Goal: Task Accomplishment & Management: Use online tool/utility

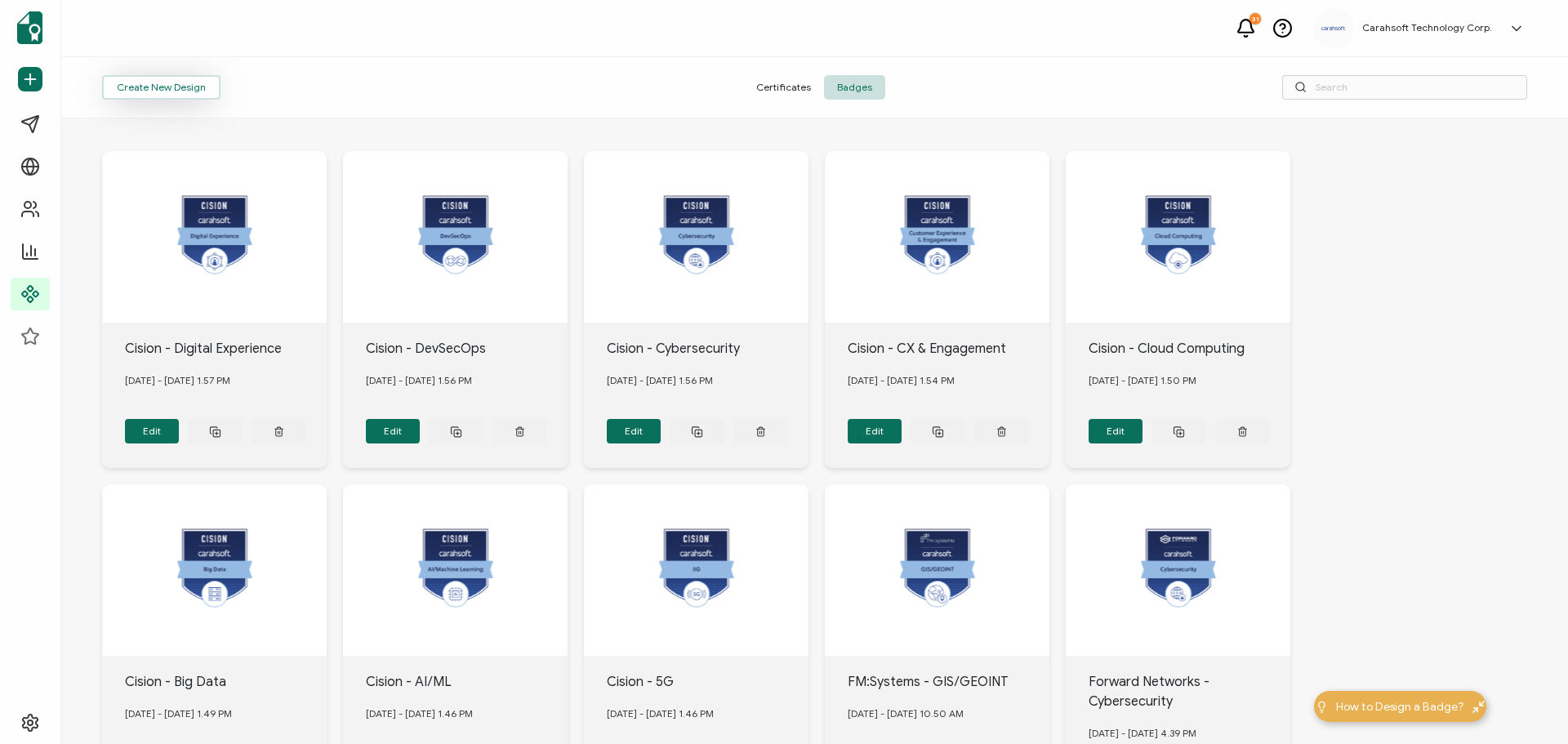
click at [139, 89] on button "Create New Design" at bounding box center [161, 86] width 118 height 24
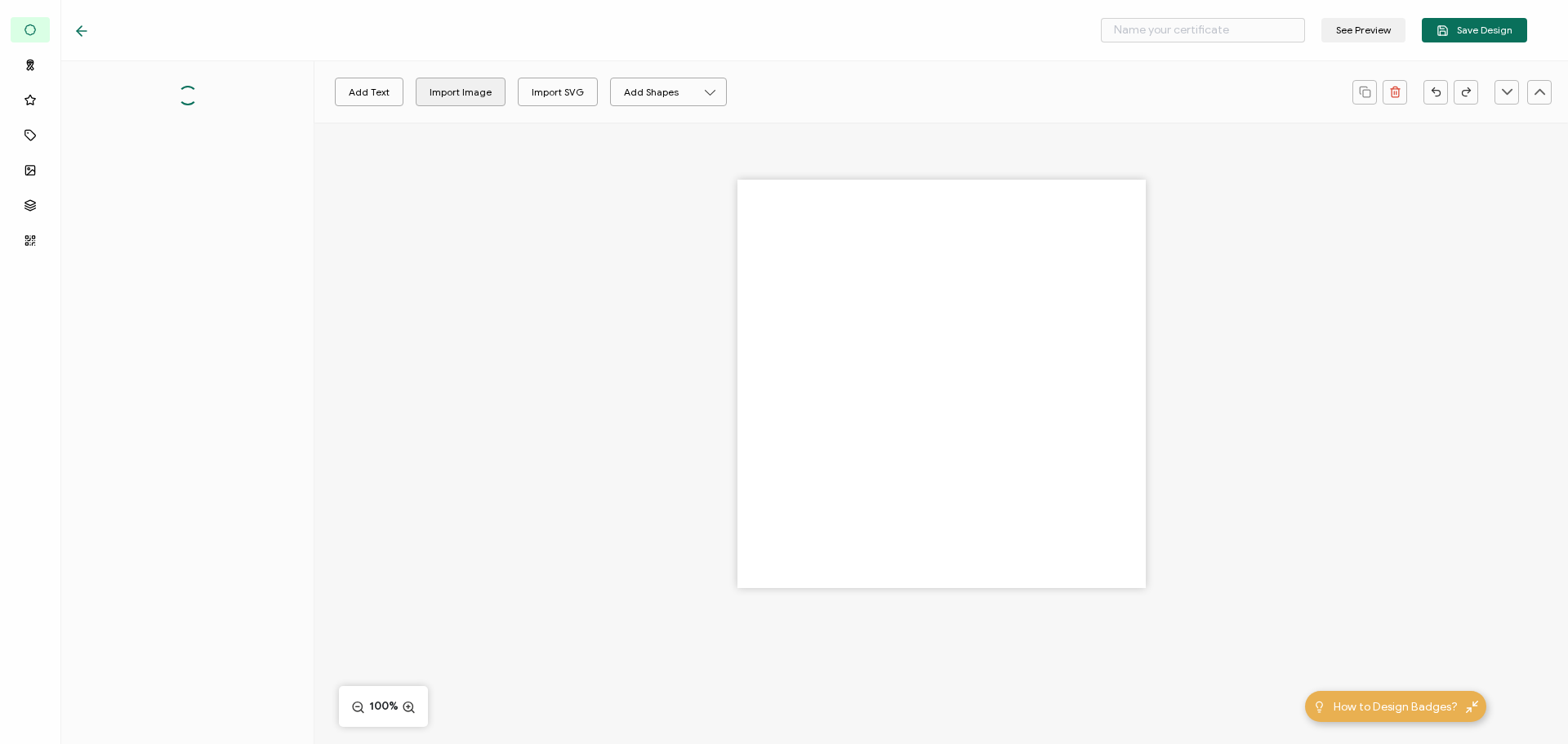
click at [471, 160] on div at bounding box center [941, 412] width 1253 height 580
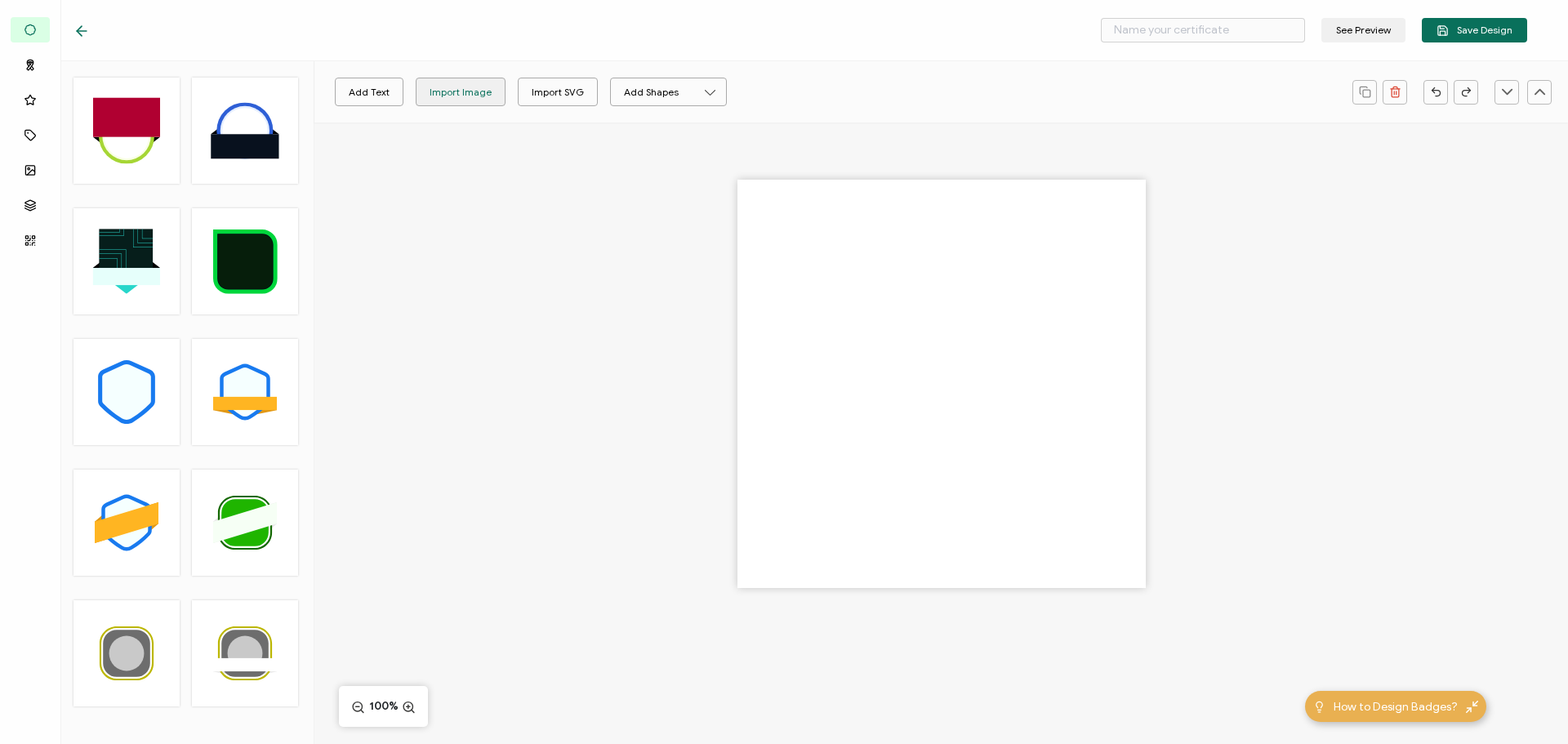
click at [462, 96] on div "Import Image" at bounding box center [460, 91] width 62 height 28
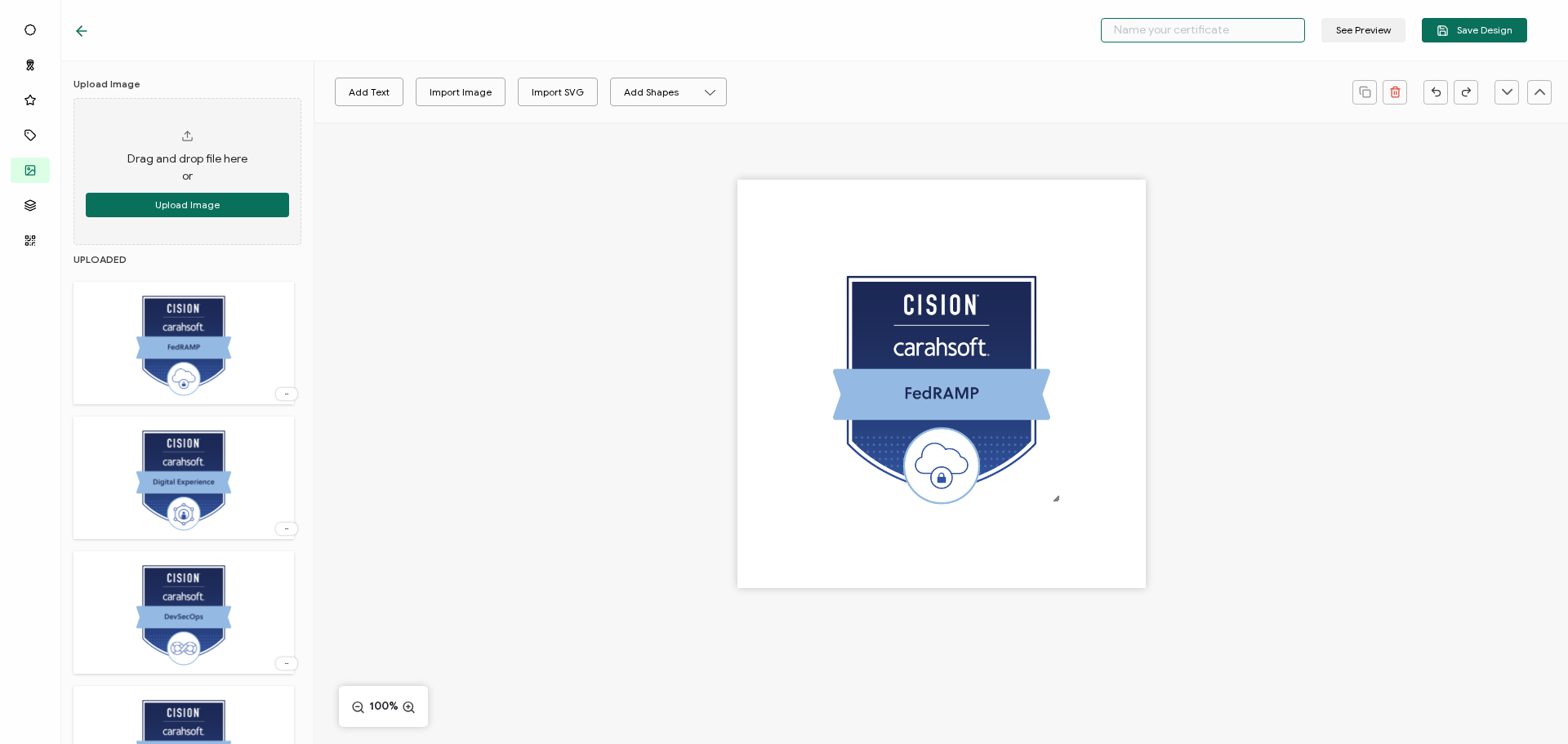
click at [1252, 26] on input "text" at bounding box center [1203, 29] width 204 height 24
type input "Cision - FedRAMP"
click at [1506, 31] on span "Save Design" at bounding box center [1474, 30] width 76 height 13
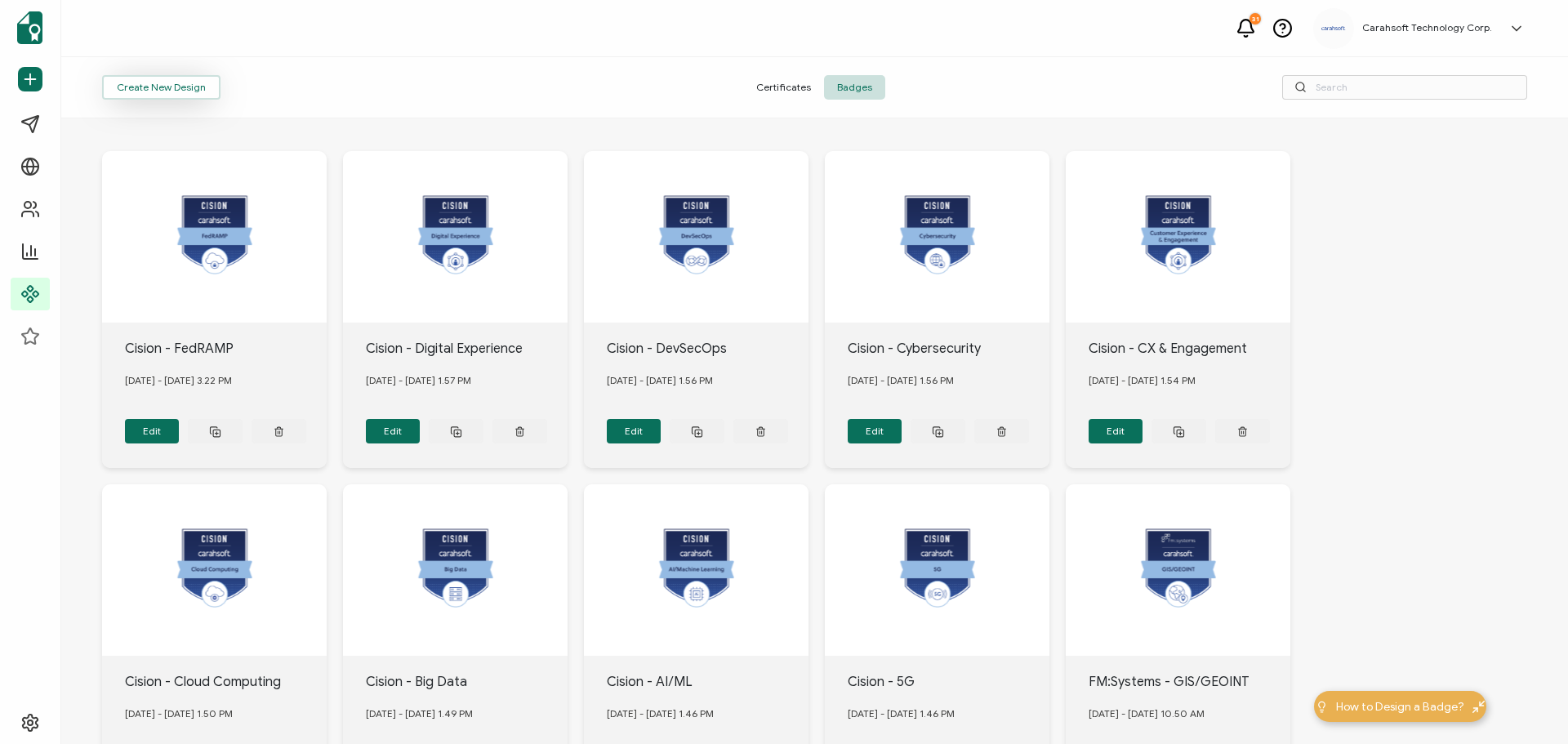
click at [155, 85] on button "Create New Design" at bounding box center [161, 86] width 118 height 24
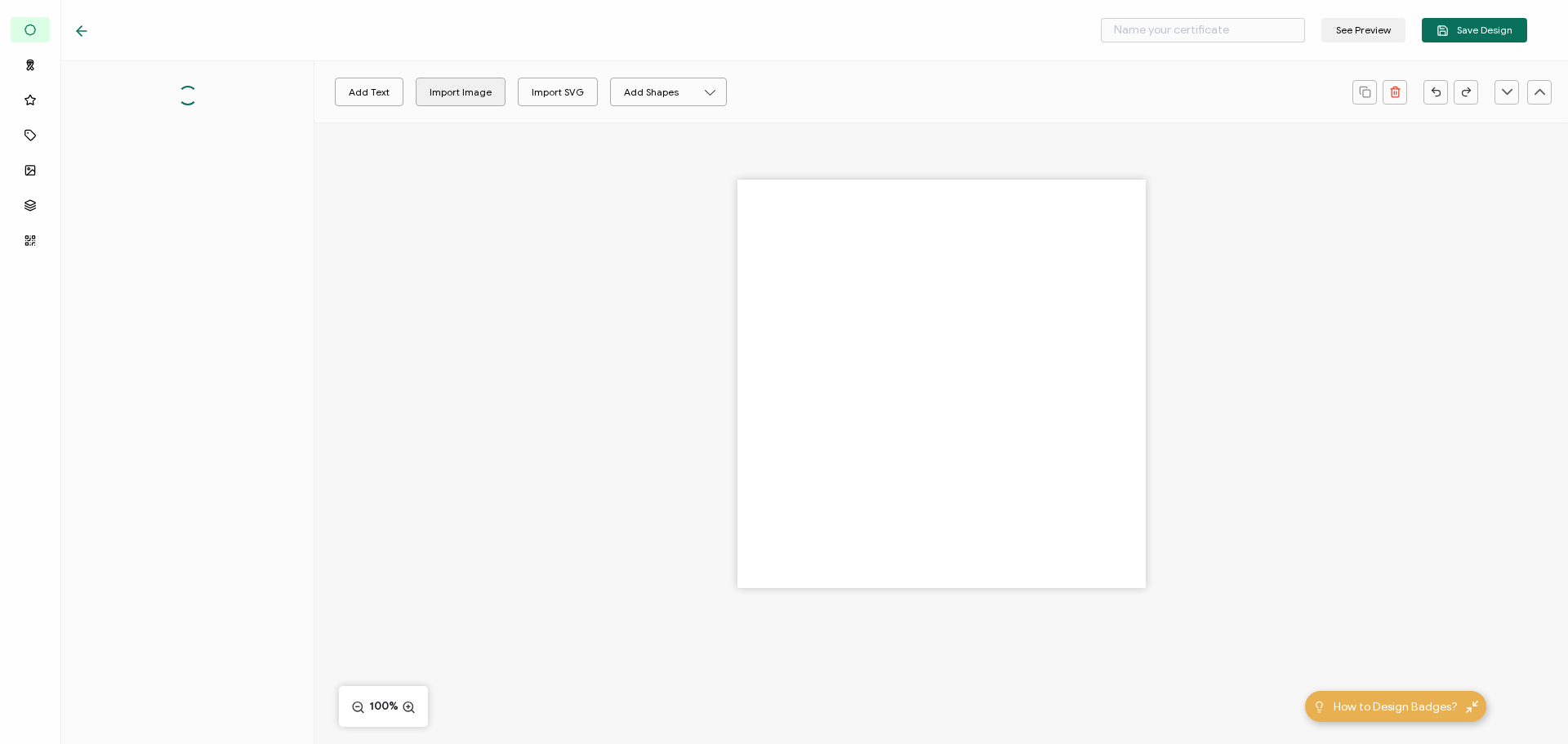
click at [481, 148] on div at bounding box center [941, 412] width 1253 height 580
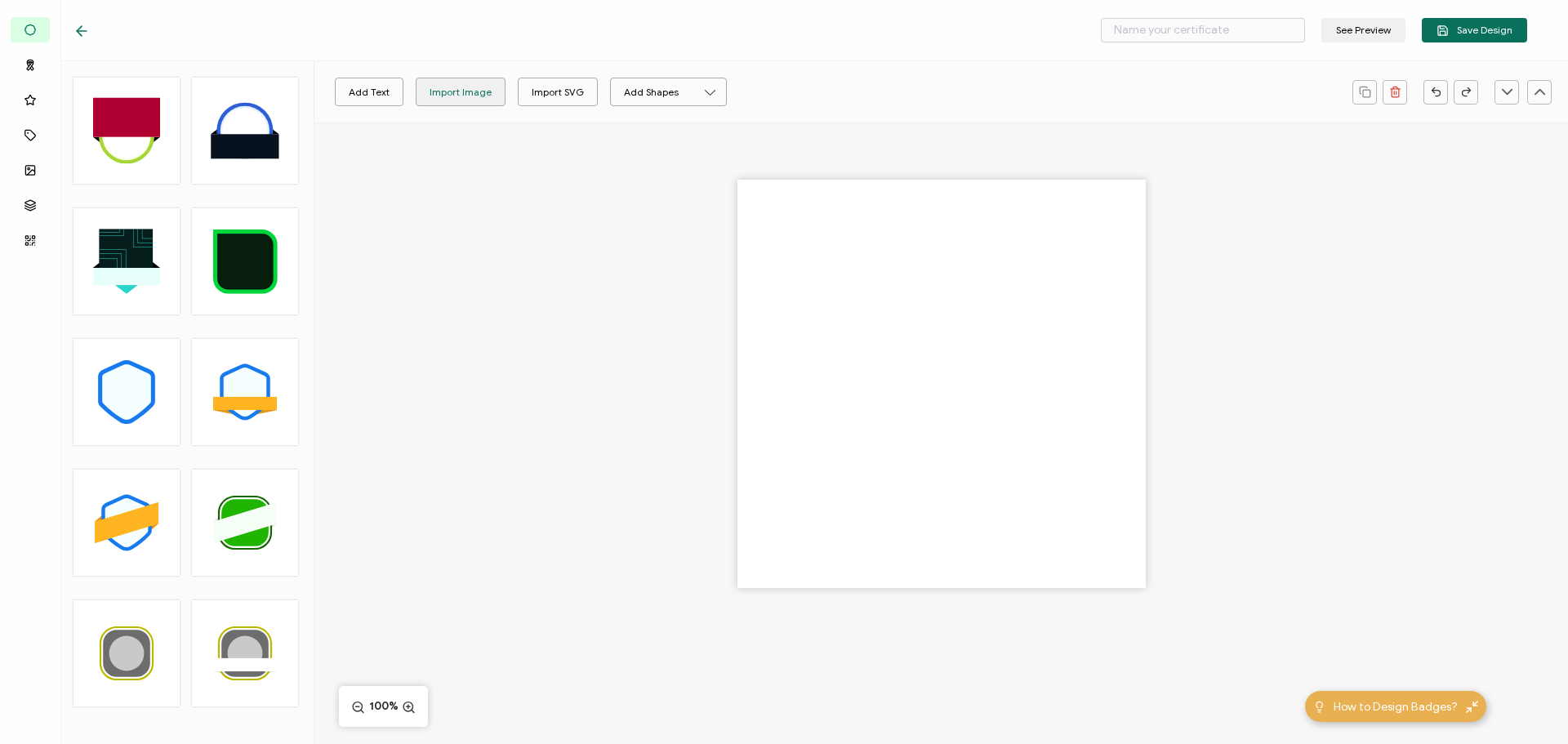
click at [472, 91] on div "Import Image" at bounding box center [460, 91] width 62 height 28
click at [1182, 26] on input "text" at bounding box center [1203, 29] width 204 height 24
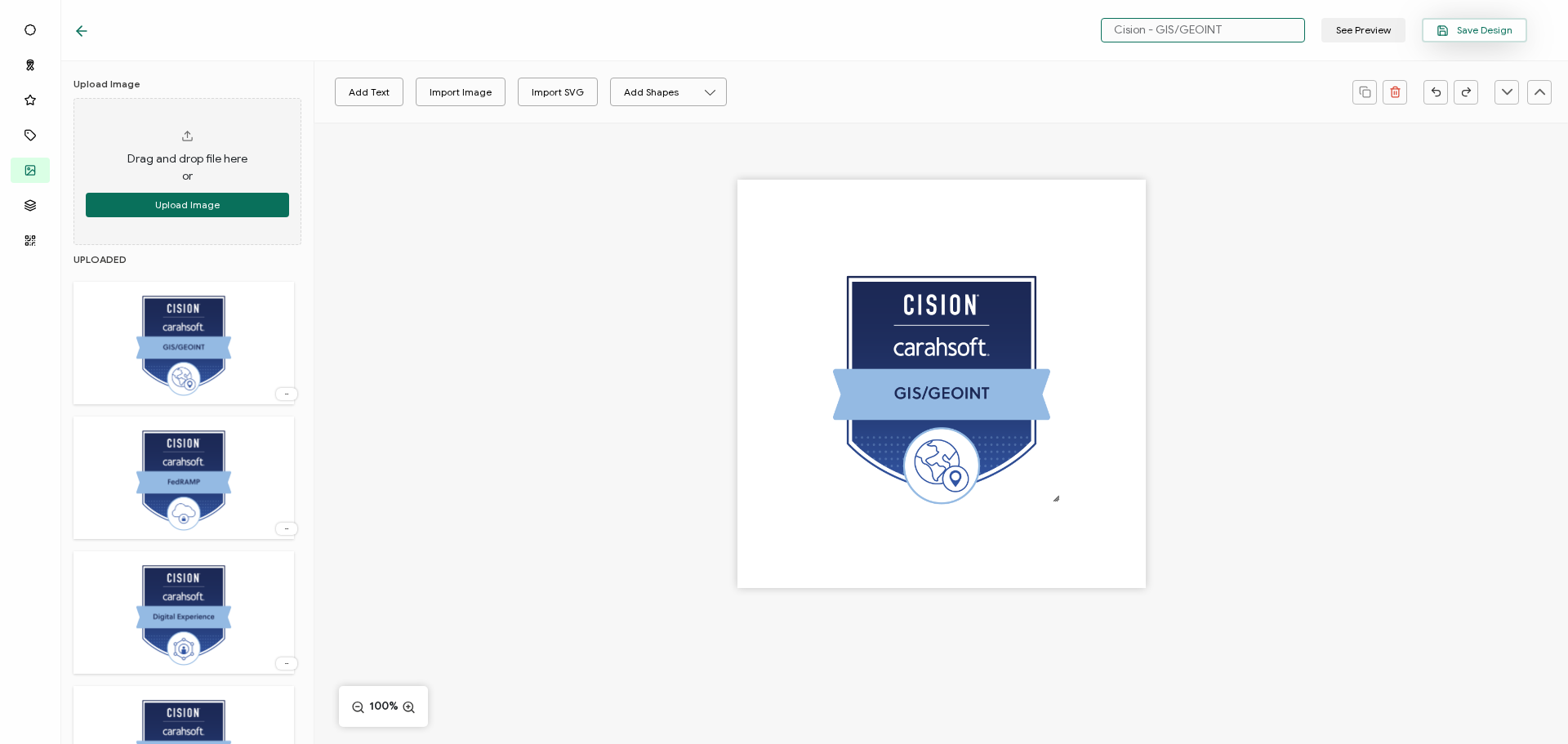
type input "Cision - GIS/GEOINT"
click at [1472, 24] on span "Save Design" at bounding box center [1474, 30] width 76 height 13
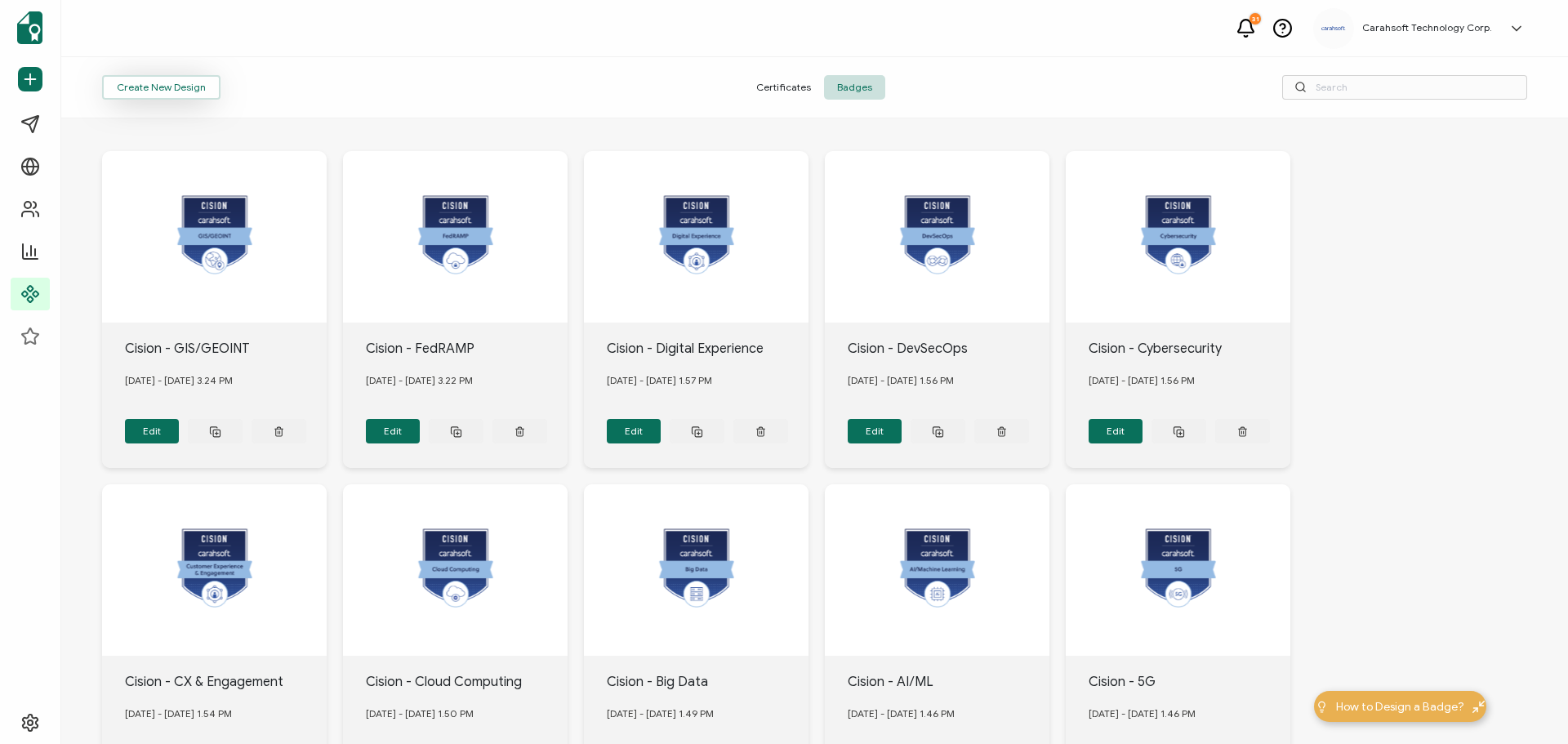
click at [196, 81] on button "Create New Design" at bounding box center [161, 86] width 118 height 24
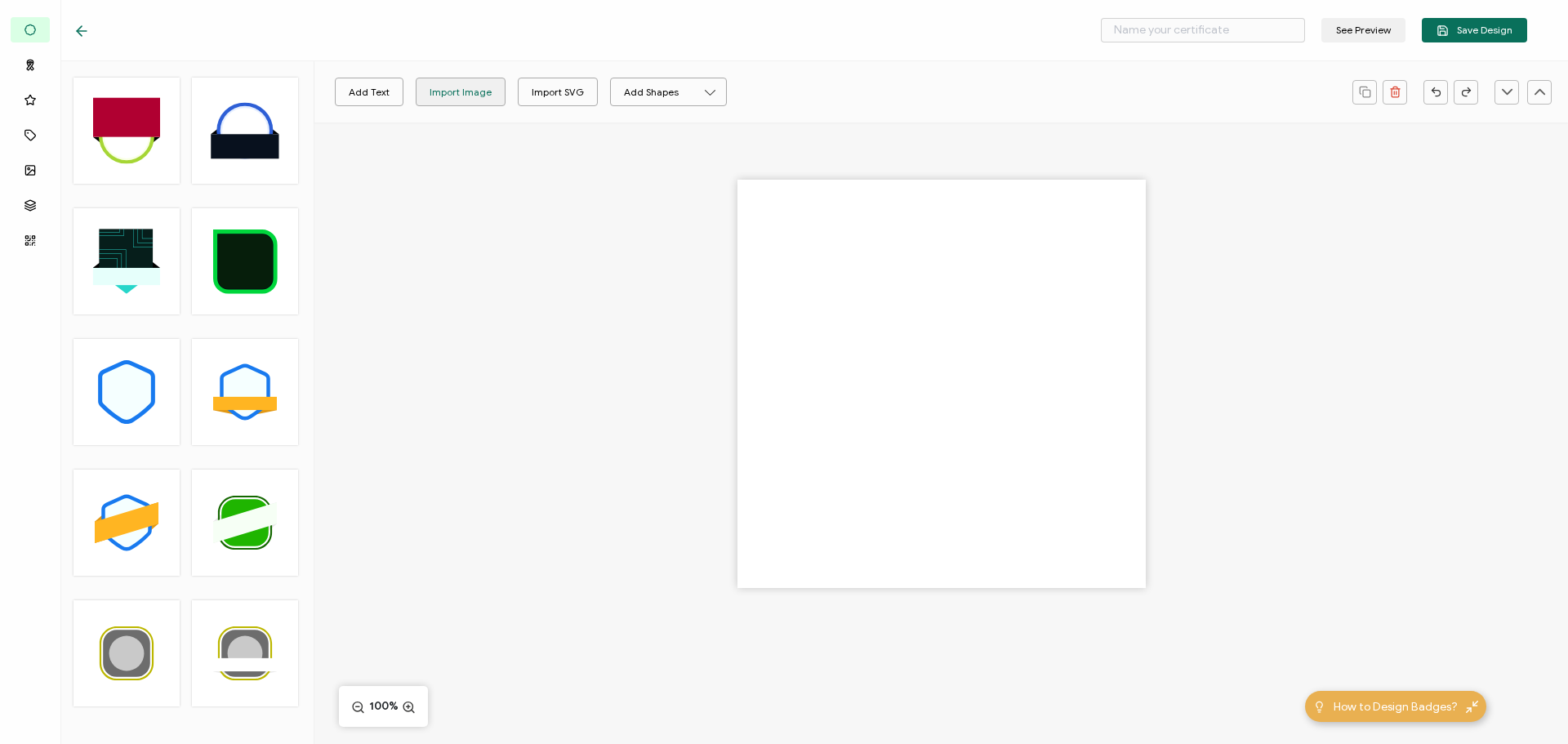
click at [449, 86] on div "Import Image" at bounding box center [460, 91] width 62 height 28
click at [1172, 23] on input "text" at bounding box center [1203, 29] width 204 height 24
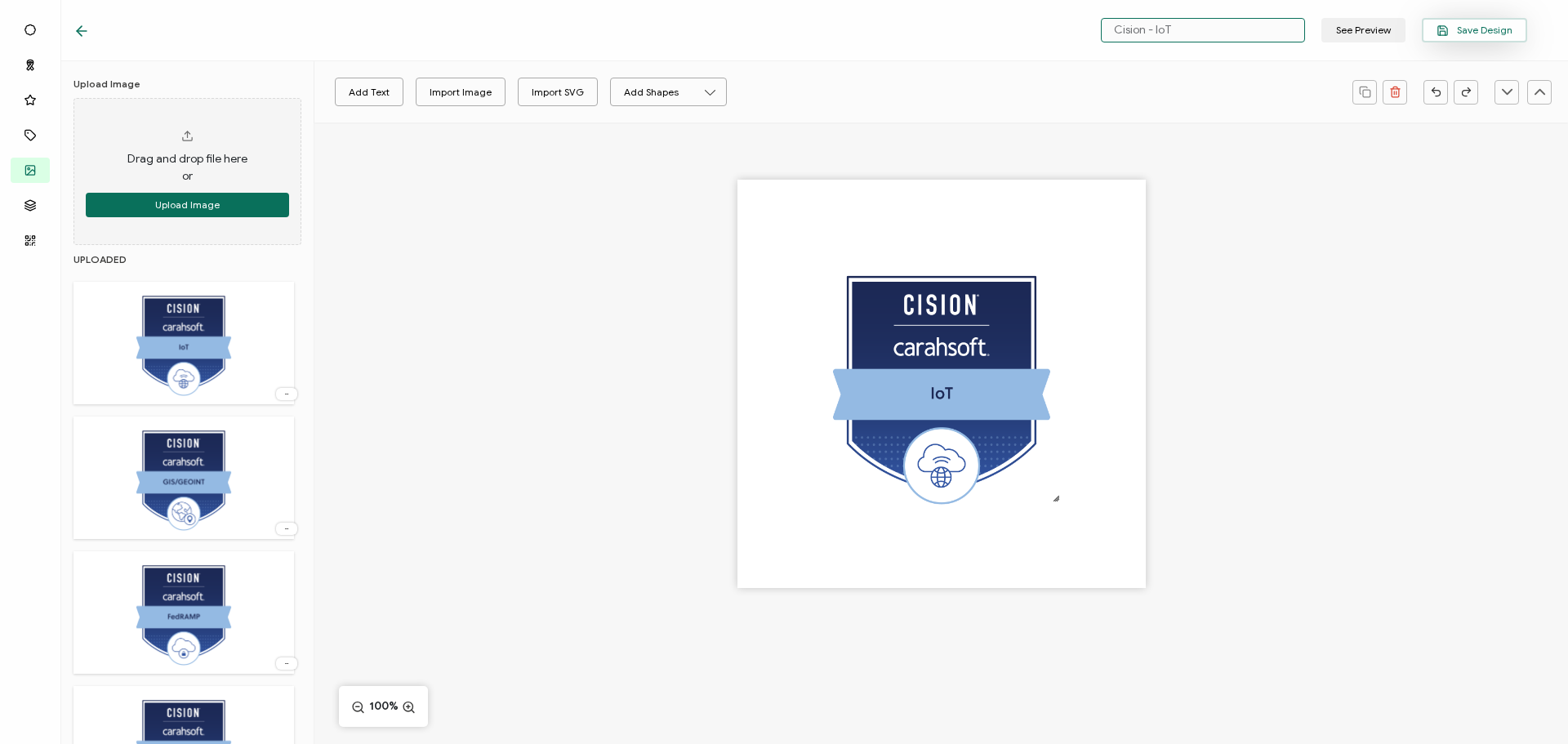
type input "Cision - IoT"
click at [1520, 17] on button "Save Design" at bounding box center [1474, 29] width 105 height 24
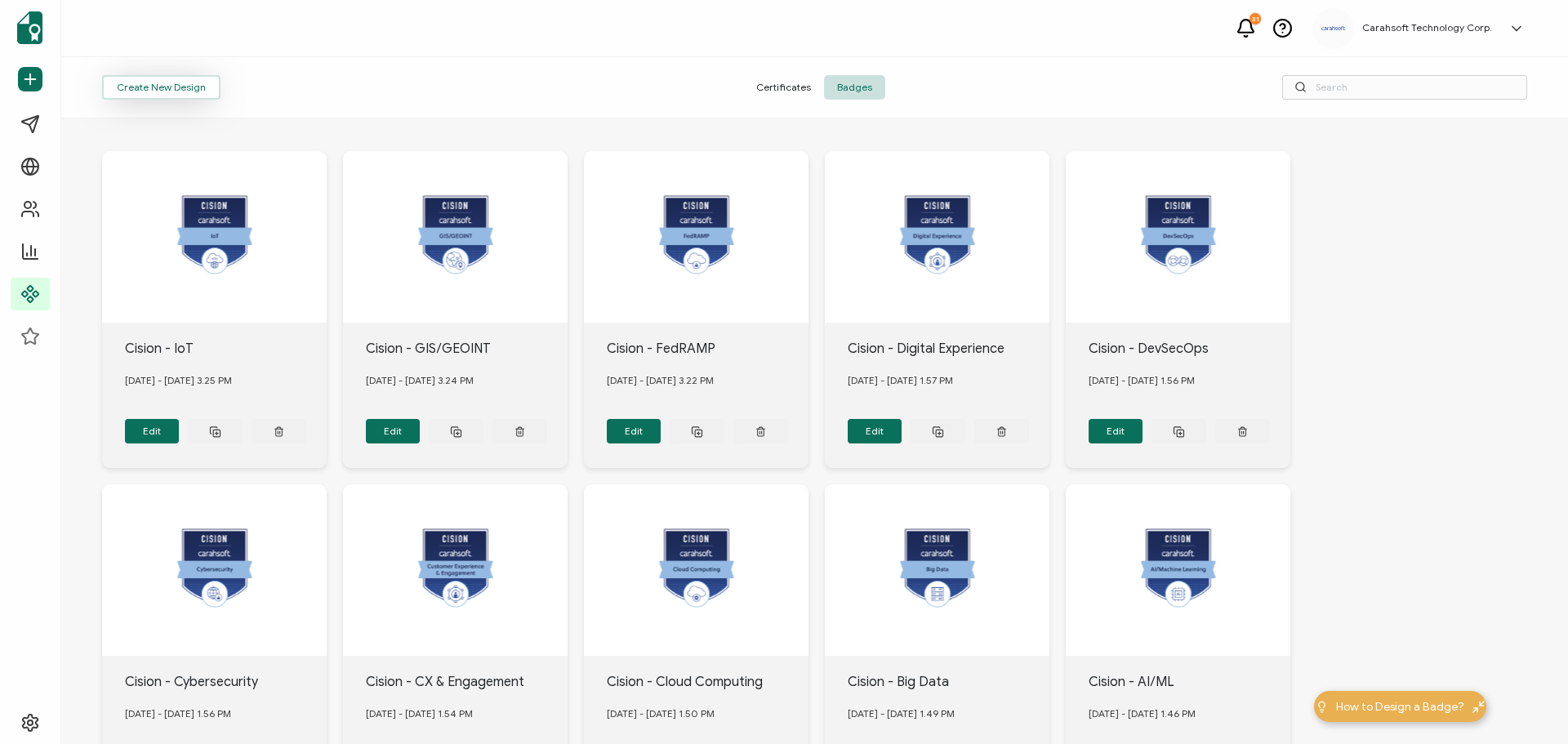
click at [160, 95] on button "Create New Design" at bounding box center [161, 86] width 118 height 24
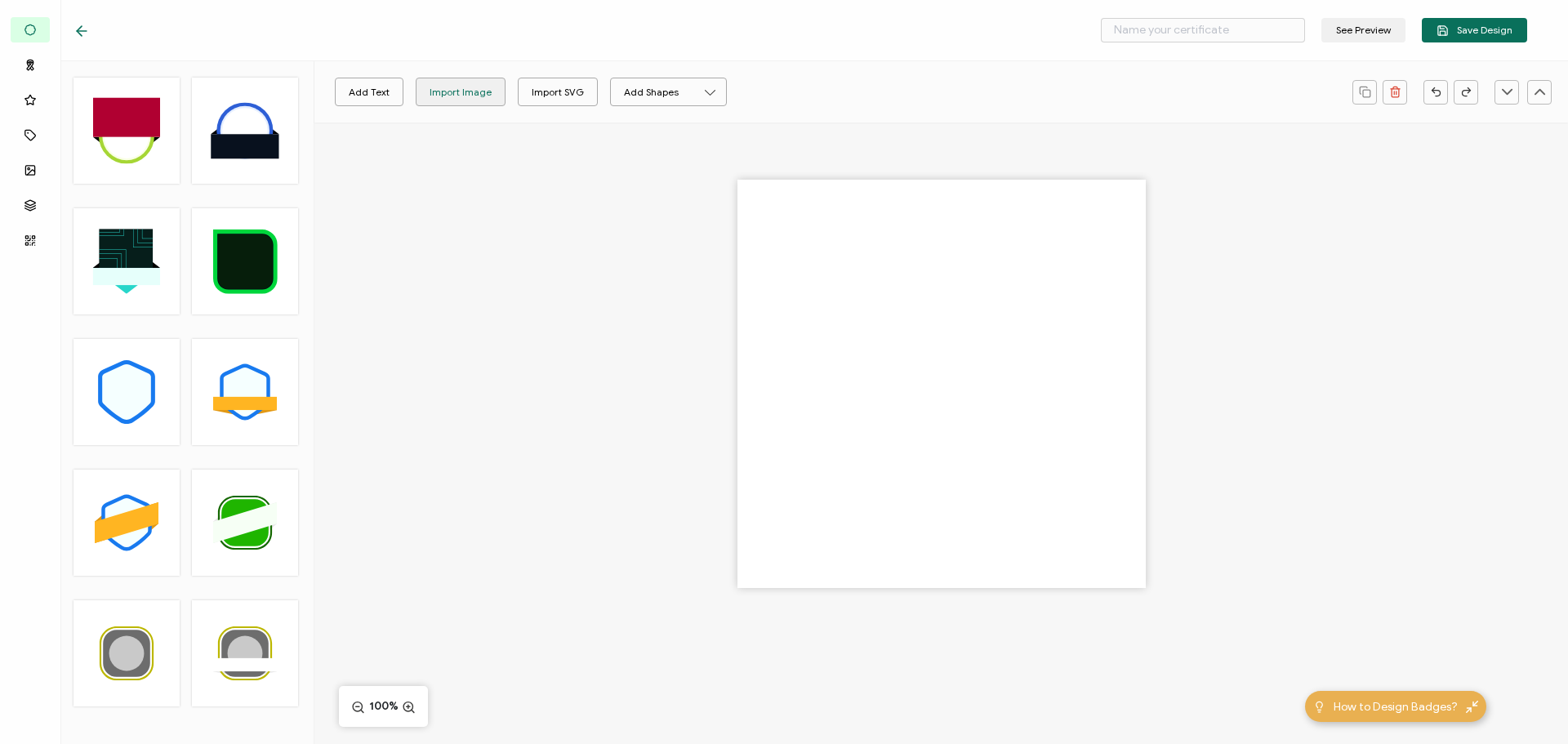
click at [465, 94] on div "Import Image" at bounding box center [460, 91] width 62 height 28
click at [1157, 28] on input "text" at bounding box center [1203, 29] width 204 height 24
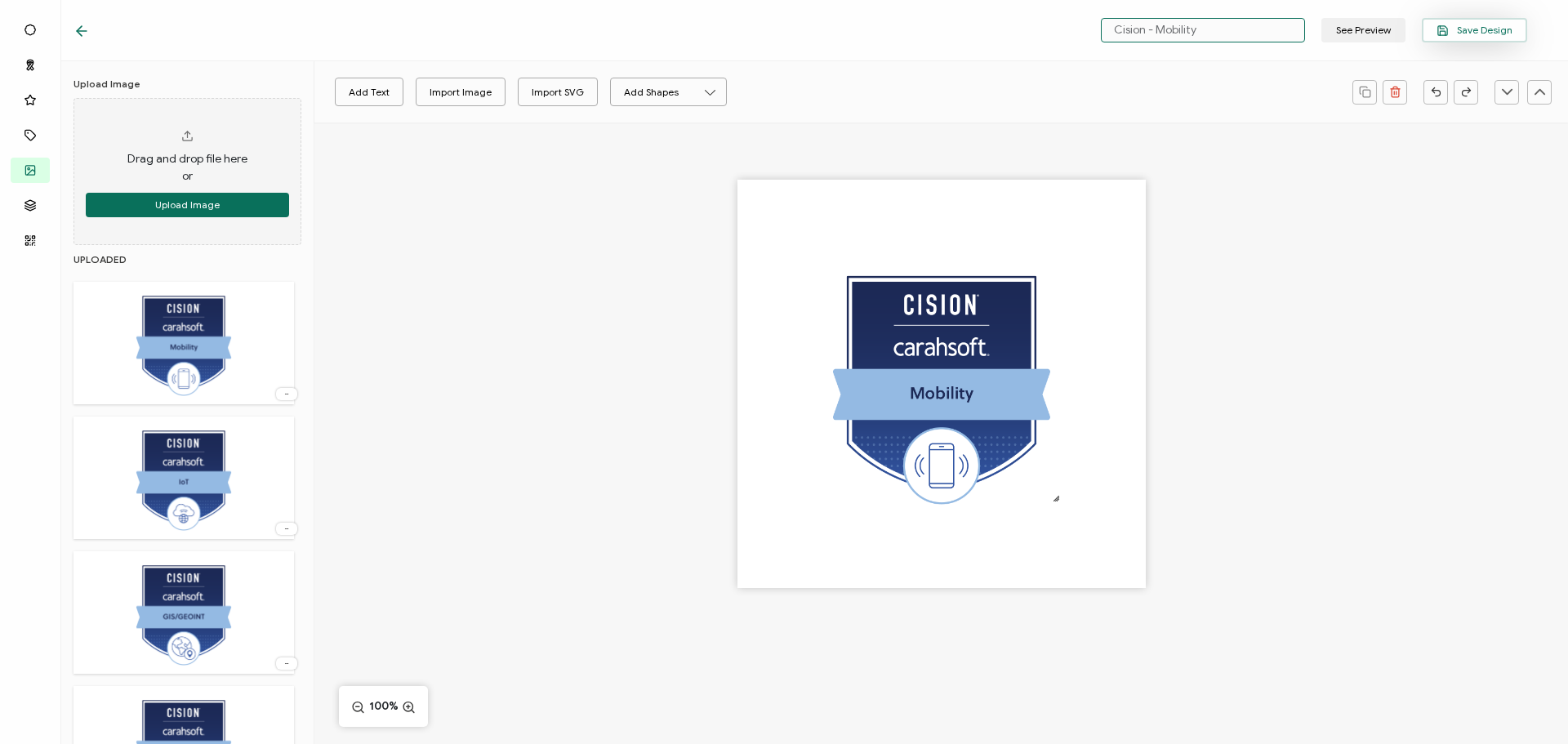
type input "Cision - Mobility"
click at [1481, 24] on span "Save Design" at bounding box center [1474, 30] width 76 height 13
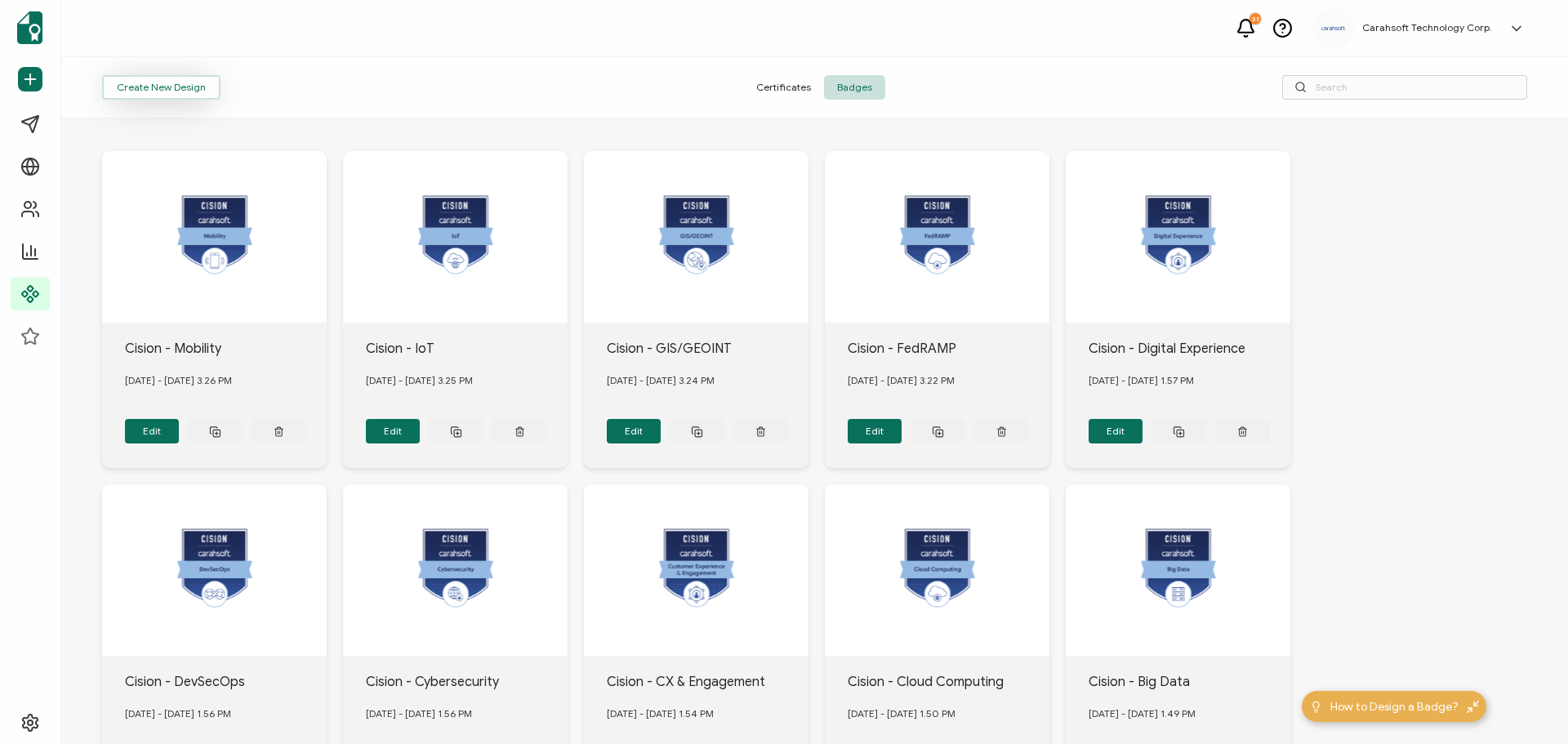
click at [125, 90] on button "Create New Design" at bounding box center [161, 86] width 118 height 24
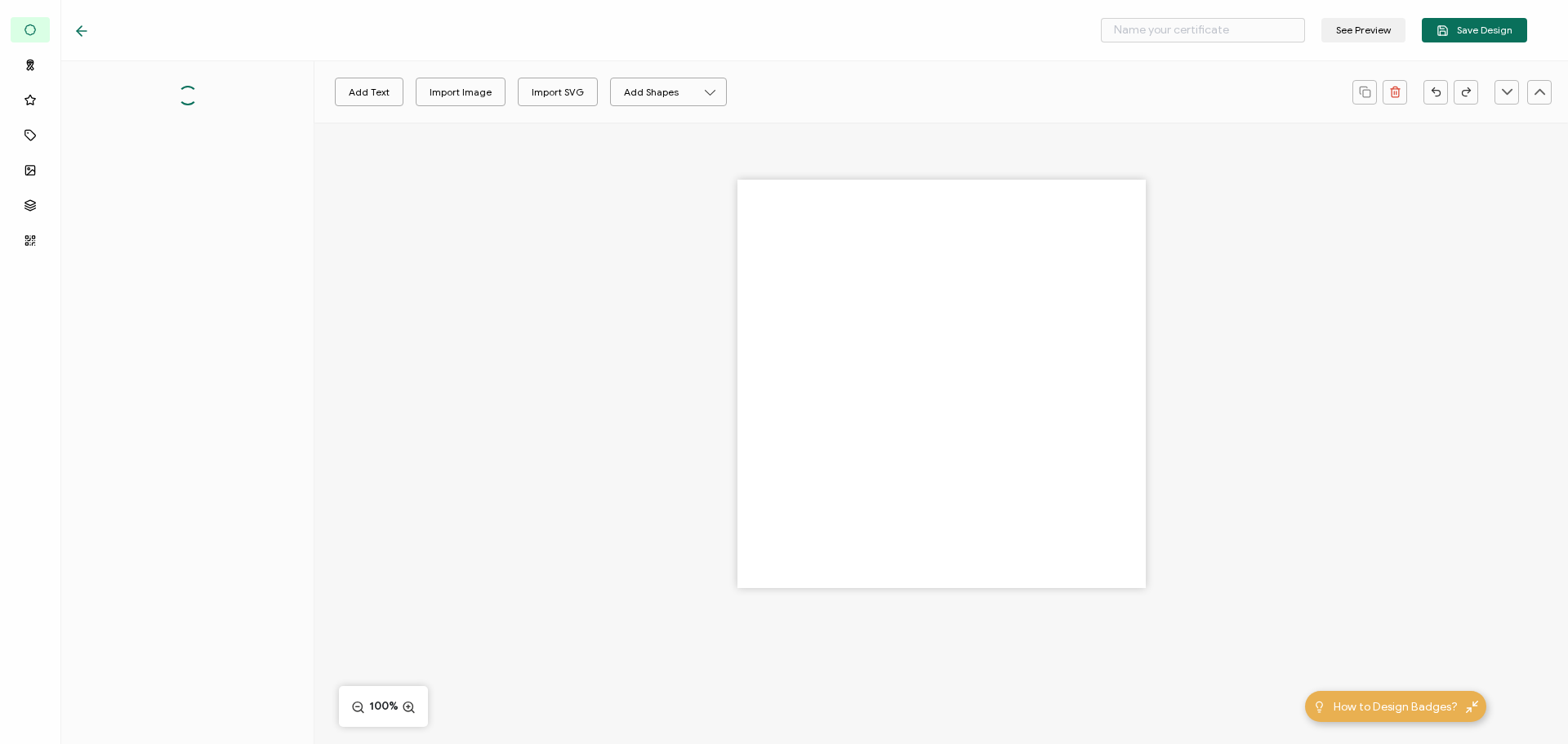
click at [455, 151] on div at bounding box center [941, 412] width 1253 height 580
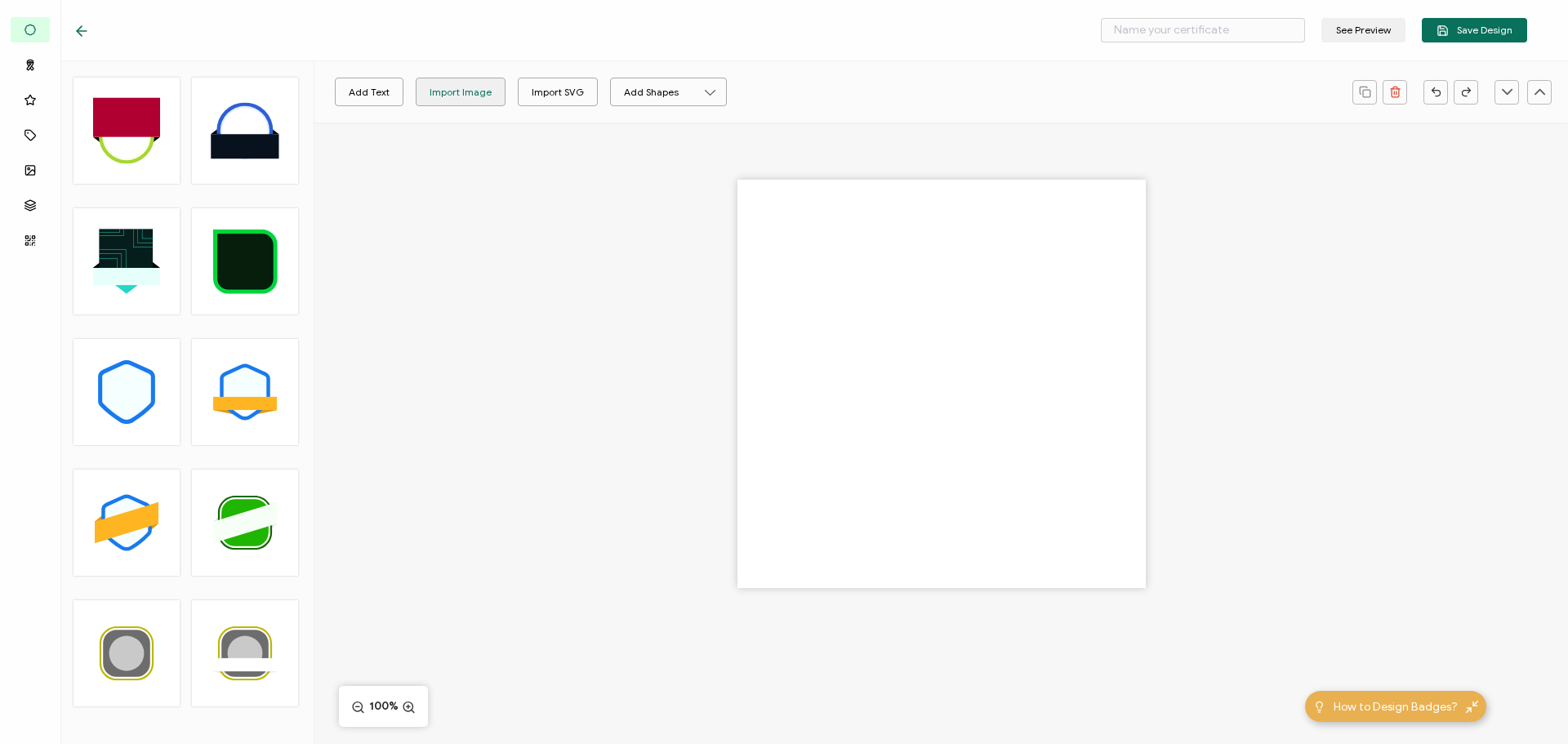
click at [450, 97] on div "Import Image" at bounding box center [460, 91] width 62 height 28
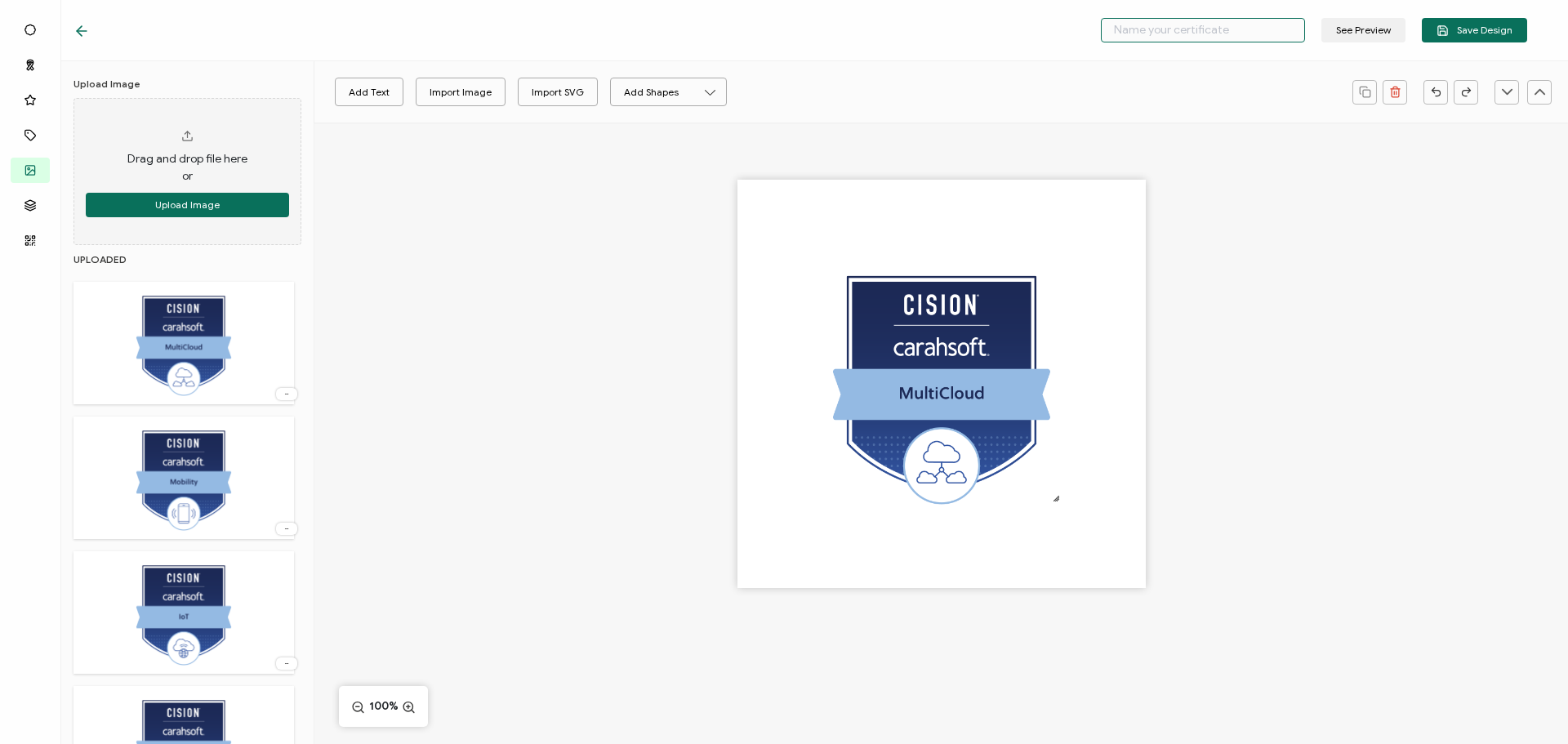
click at [1167, 23] on input "text" at bounding box center [1203, 29] width 204 height 24
type input "Cision - MultiCloud"
click at [1475, 37] on button "Save Design" at bounding box center [1474, 29] width 105 height 24
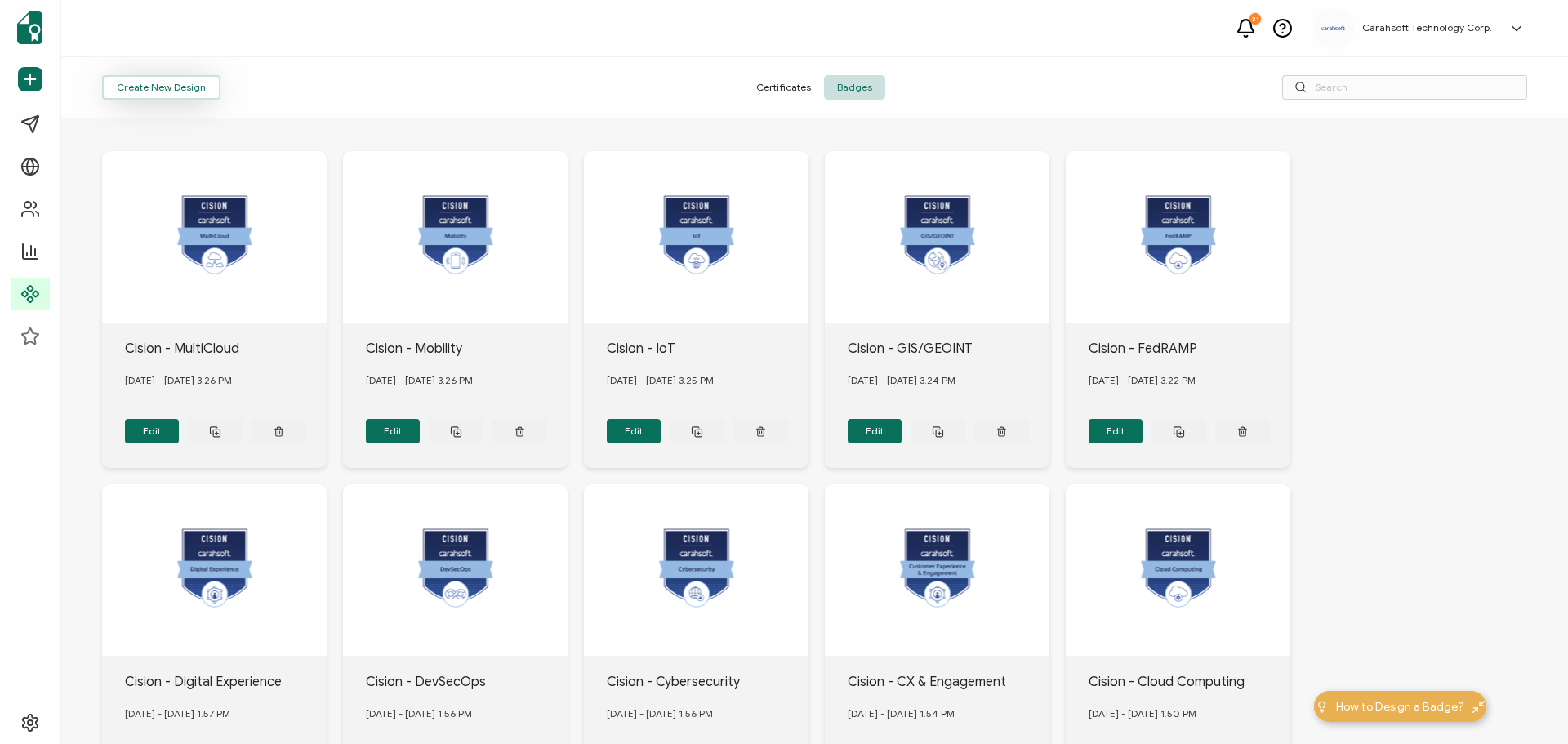
click at [190, 88] on button "Create New Design" at bounding box center [161, 86] width 118 height 24
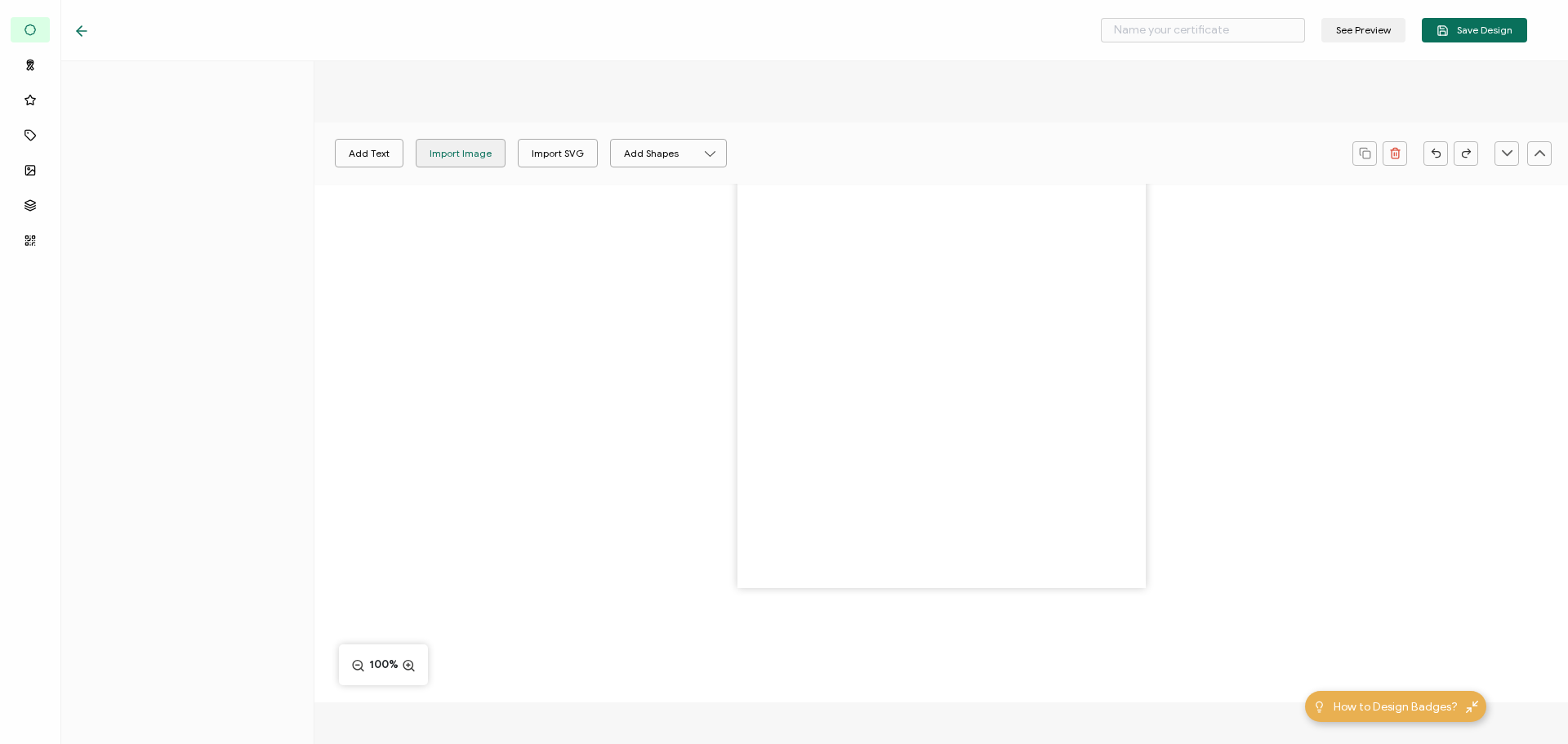
click at [475, 151] on div "Add Text Import Image Import SVG Add Shapes Rectangle Ellipse 100%" at bounding box center [941, 412] width 1253 height 580
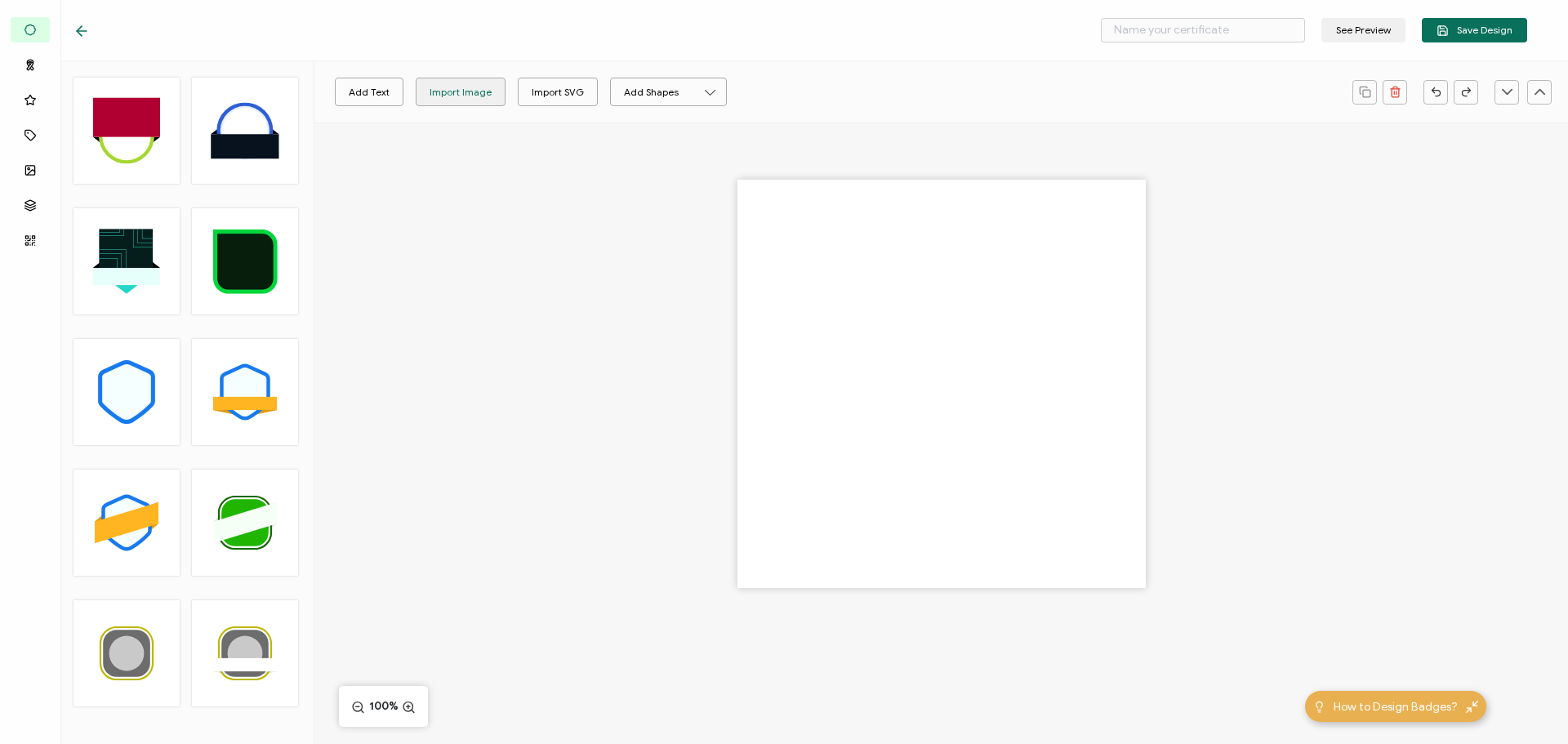
click at [458, 91] on div "Import Image" at bounding box center [460, 91] width 62 height 28
click at [1169, 26] on input "text" at bounding box center [1203, 29] width 204 height 24
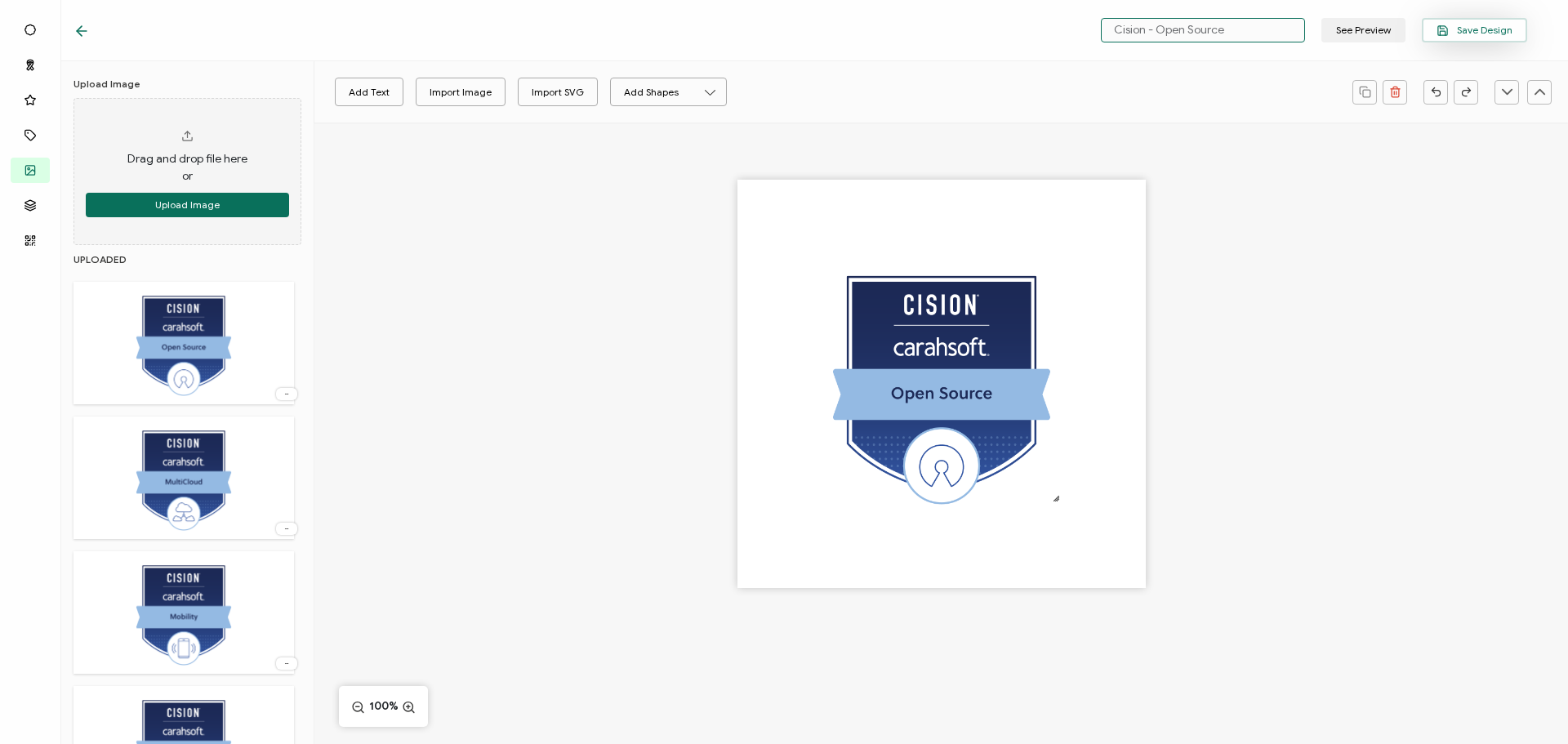
type input "Cision - Open Source"
click at [1503, 24] on span "Save Design" at bounding box center [1474, 30] width 76 height 13
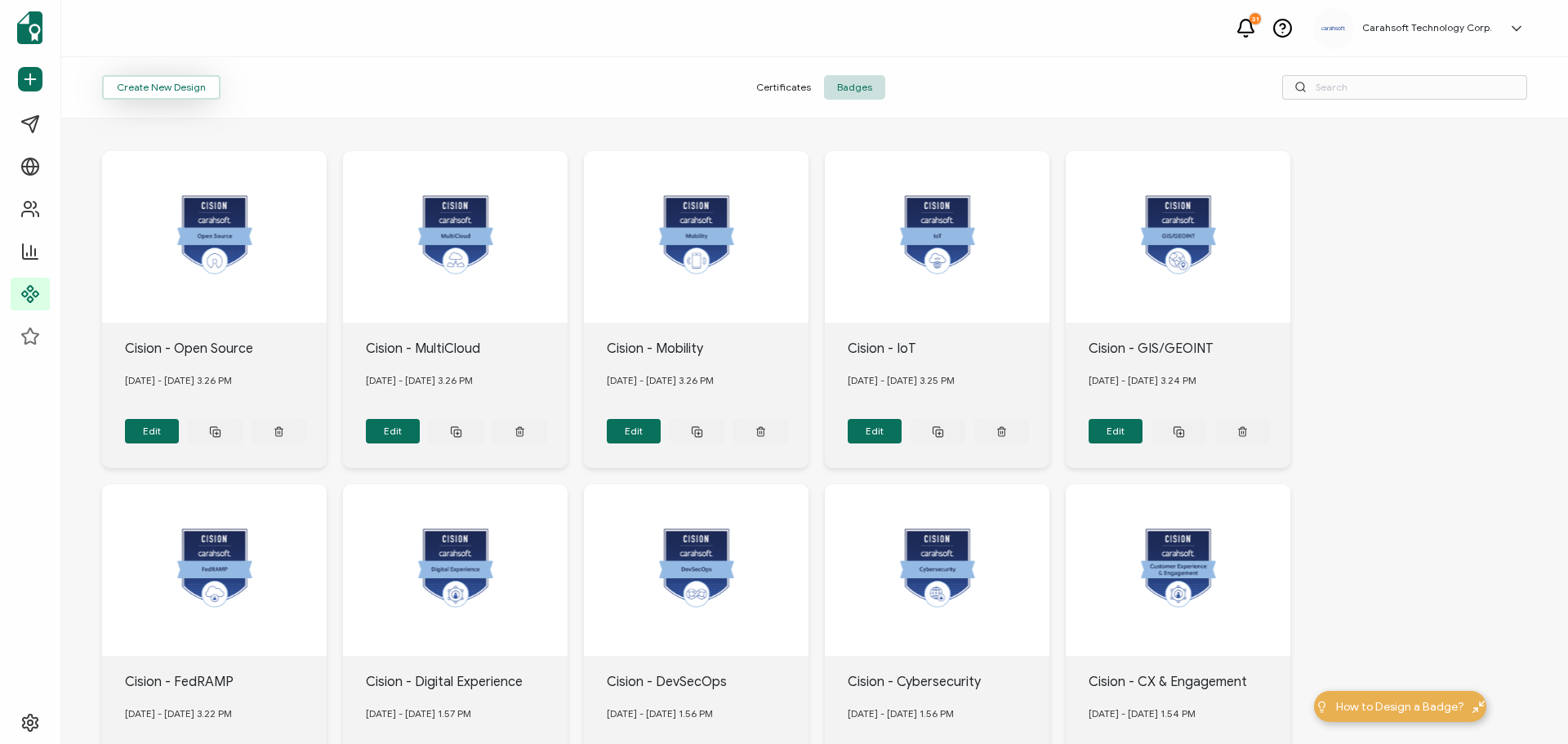
click at [158, 95] on button "Create New Design" at bounding box center [161, 86] width 118 height 24
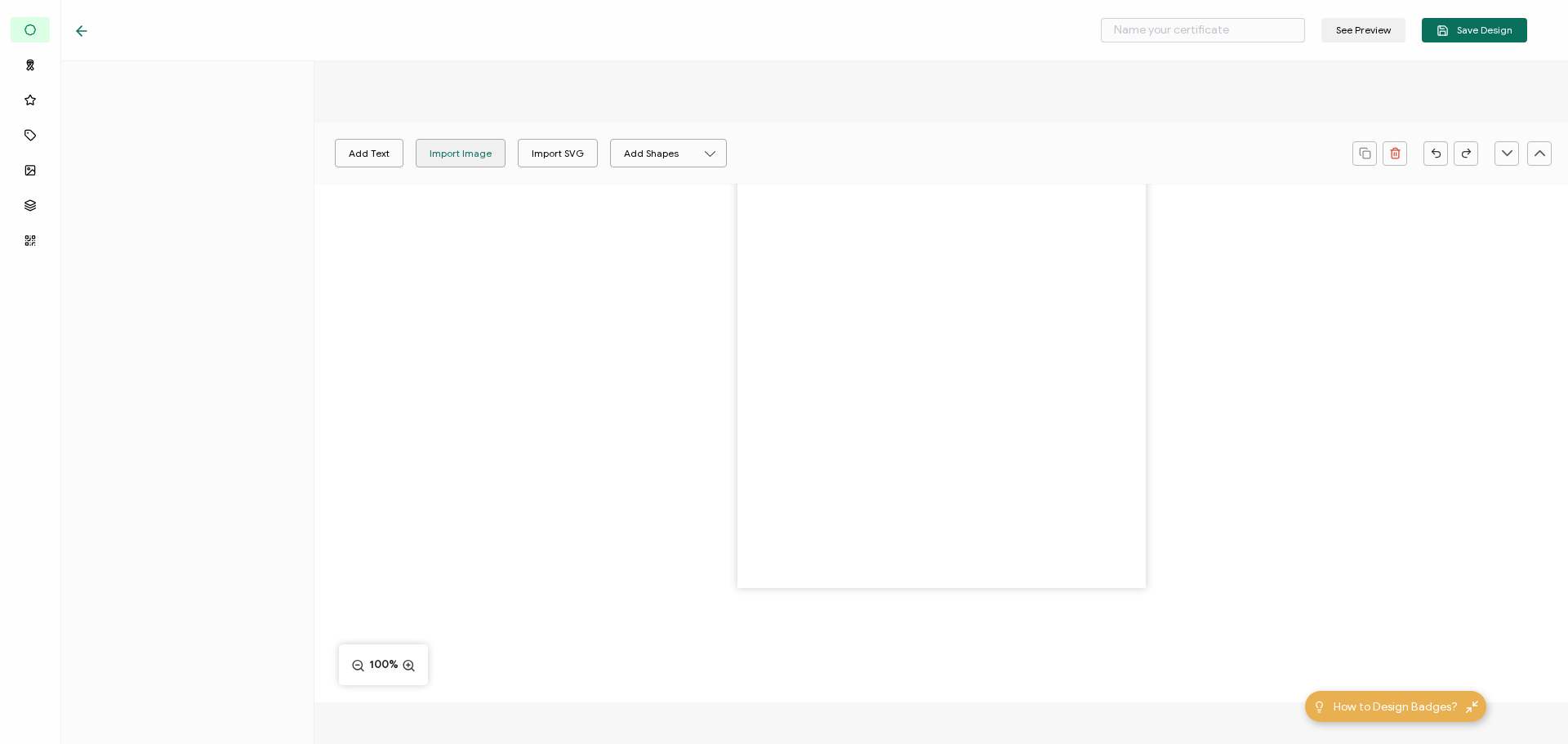
click at [480, 150] on div "Add Text Import Image Import SVG Add Shapes Rectangle Ellipse 100%" at bounding box center [941, 412] width 1253 height 580
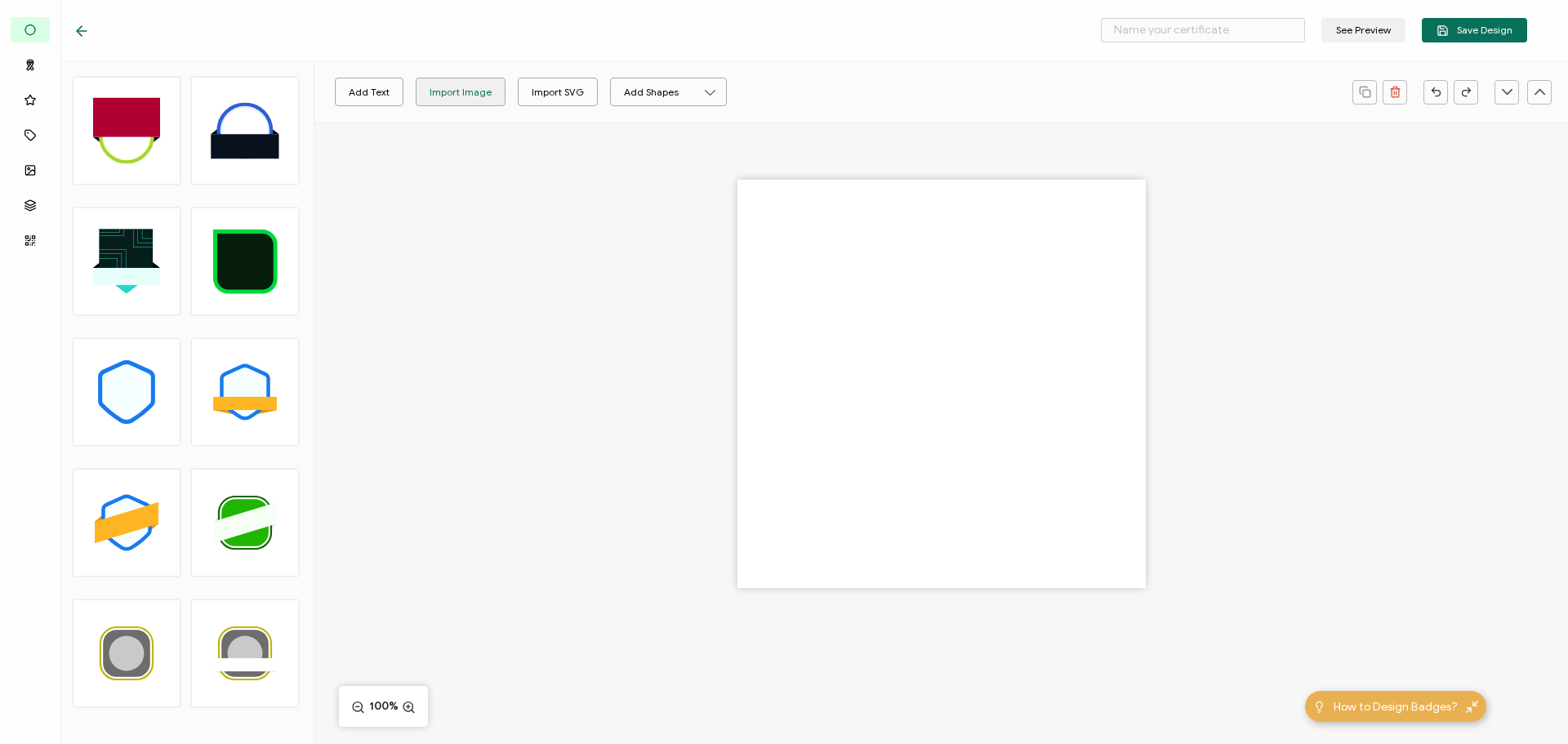
click at [442, 86] on div "Import Image" at bounding box center [460, 91] width 62 height 28
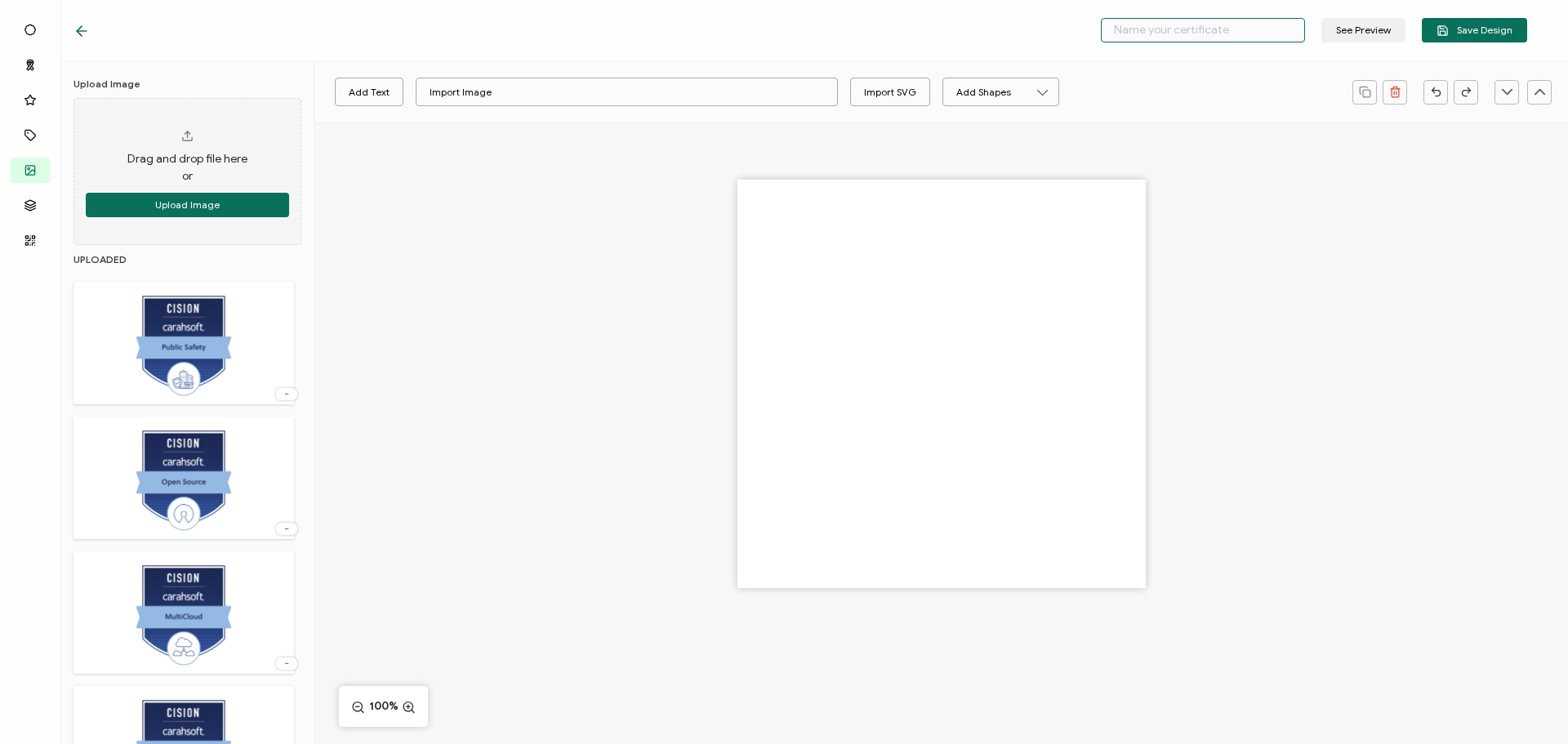
click at [1193, 40] on input "text" at bounding box center [1203, 29] width 204 height 24
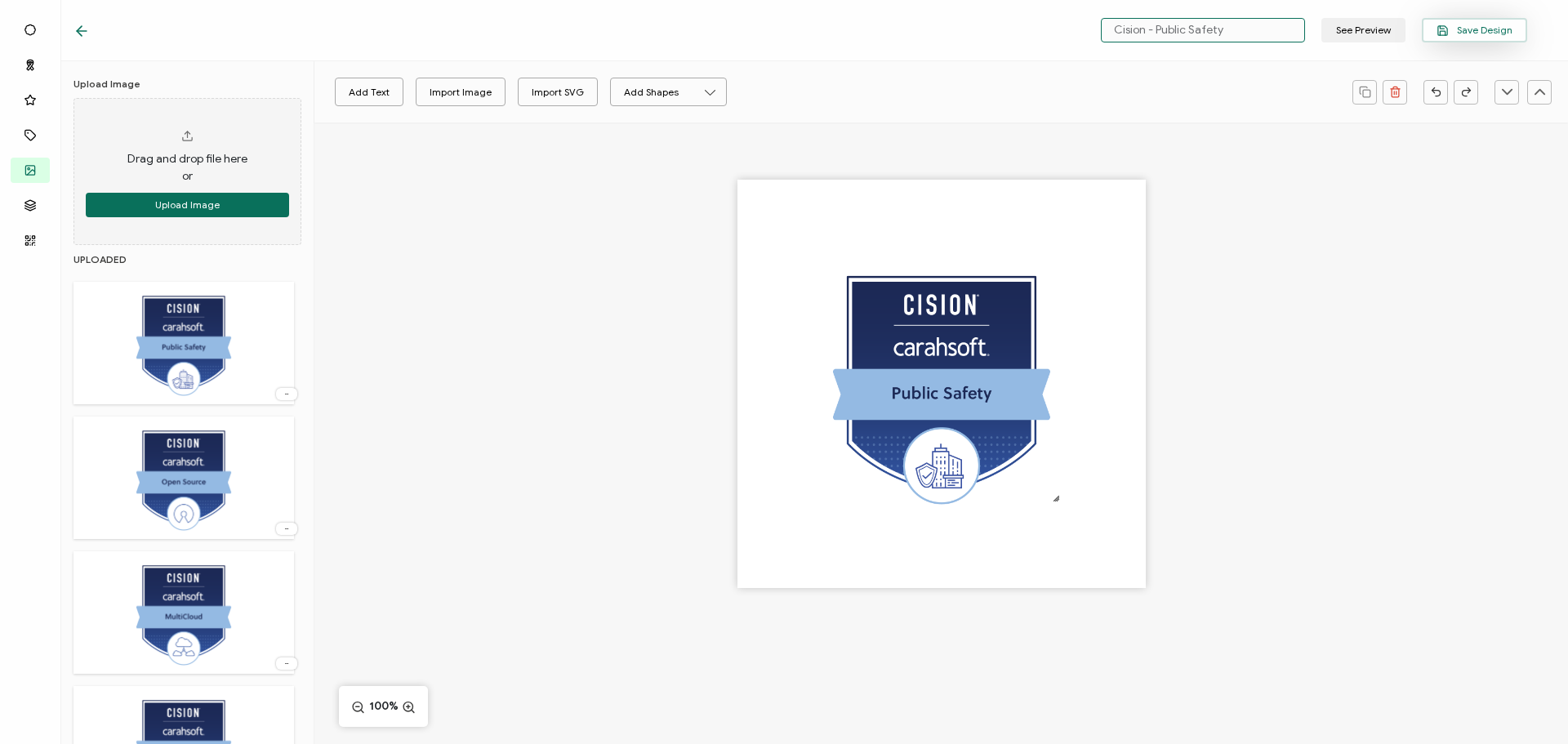
type input "Cision - Public Safety"
click at [1488, 27] on span "Save Design" at bounding box center [1474, 30] width 76 height 13
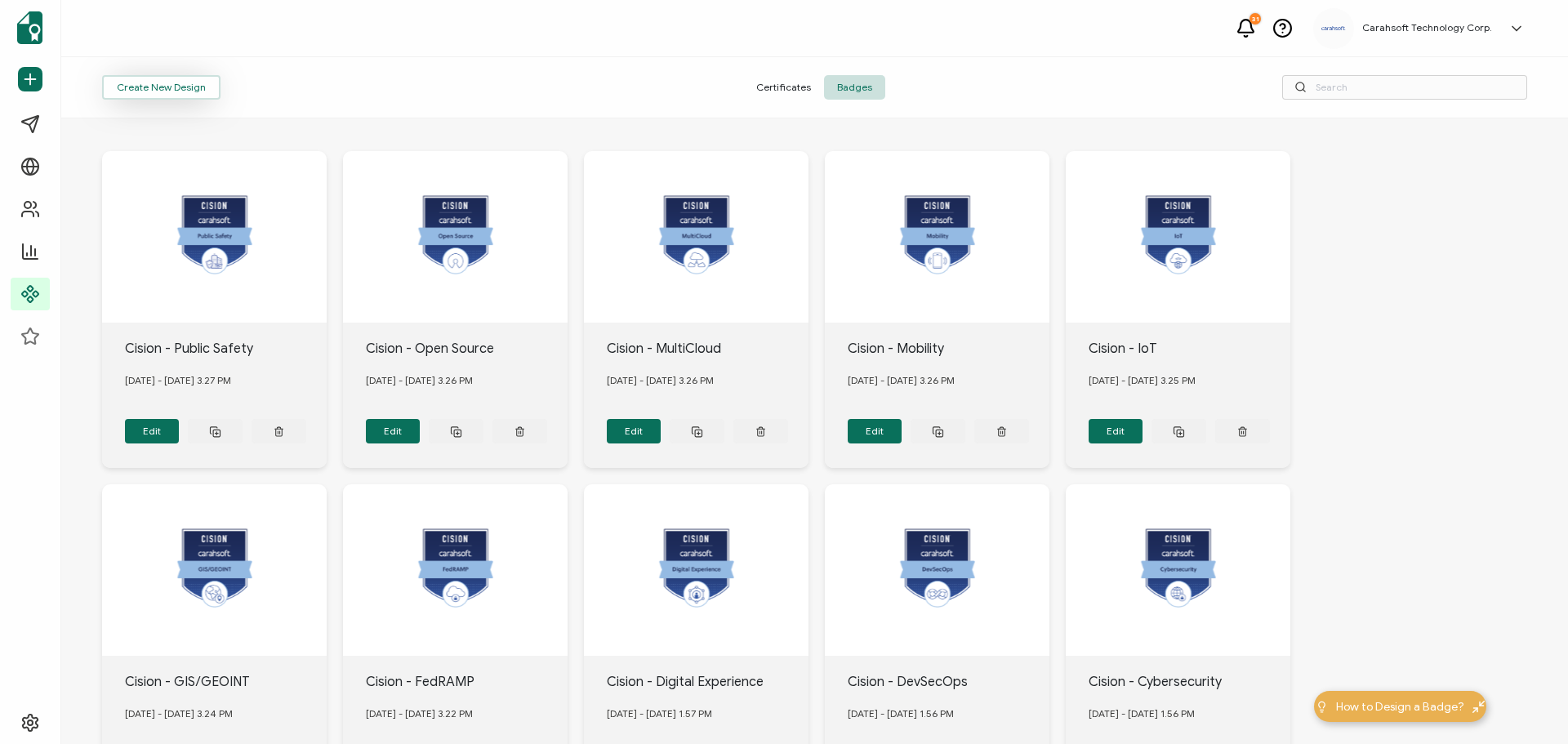
click at [183, 84] on button "Create New Design" at bounding box center [161, 86] width 118 height 24
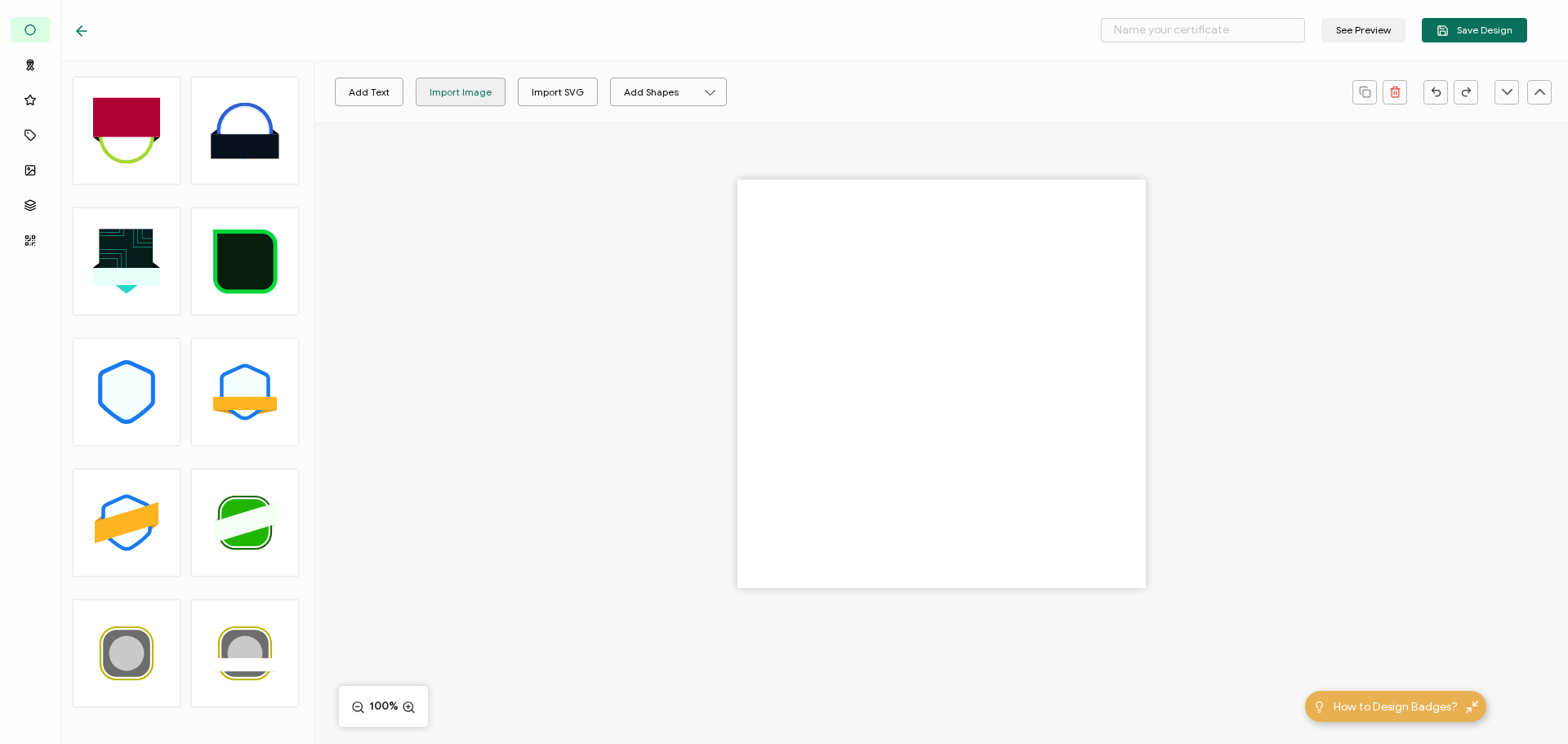
click at [454, 89] on div "Import Image" at bounding box center [460, 91] width 62 height 28
click at [1226, 26] on input "text" at bounding box center [1203, 29] width 204 height 24
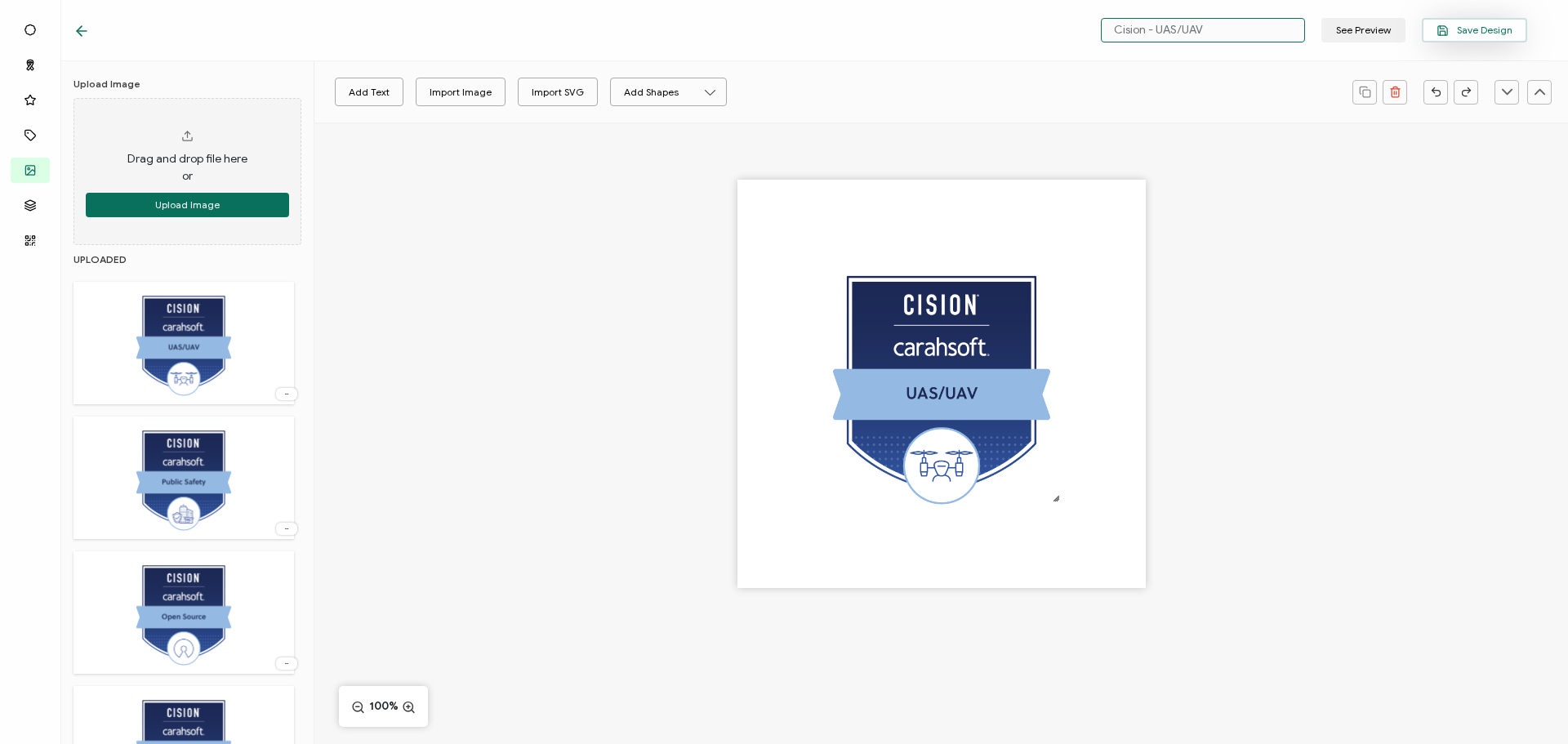
type input "Cision - UAS/UAV"
click at [1502, 22] on button "Save Design" at bounding box center [1474, 29] width 105 height 24
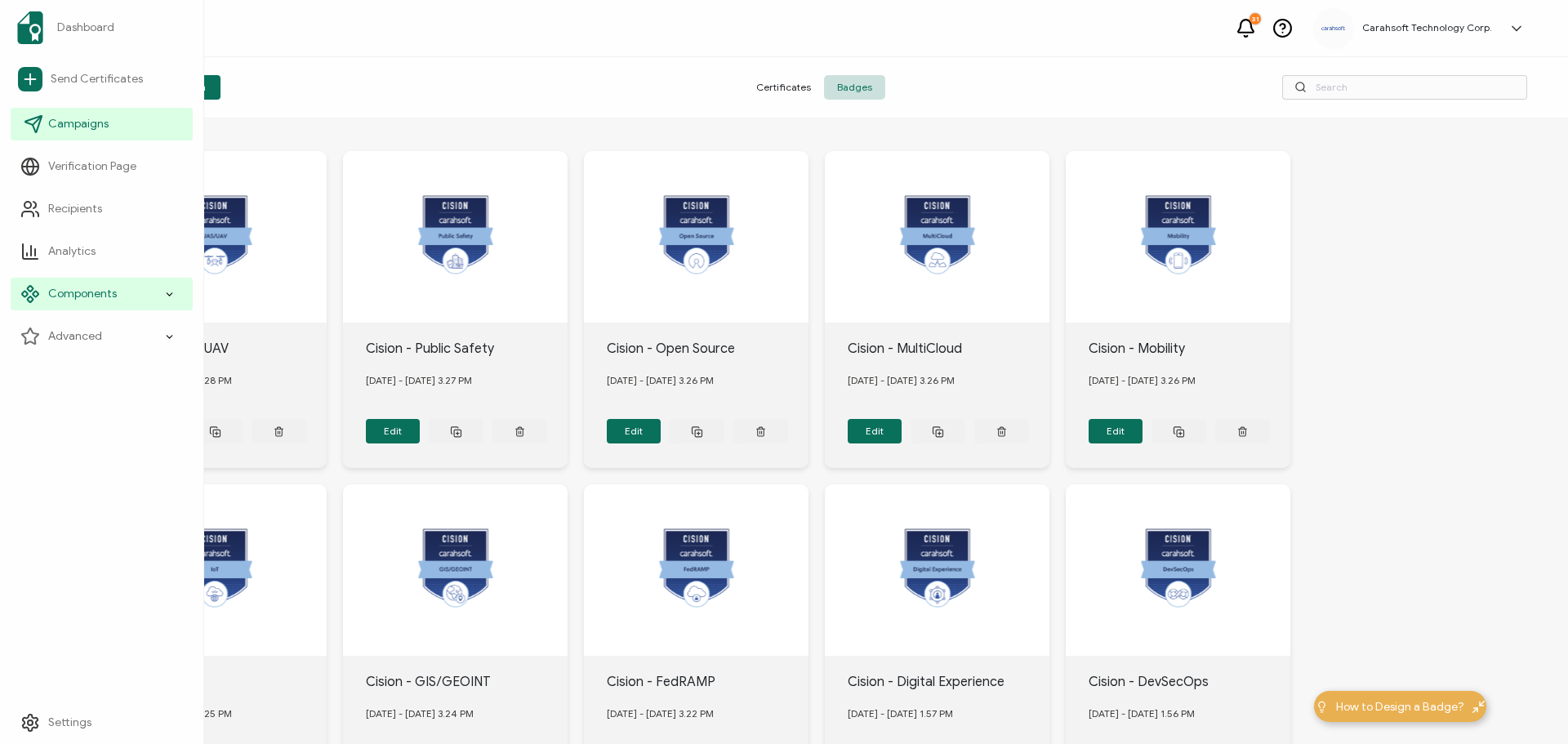
click at [59, 117] on span "Campaigns" at bounding box center [79, 123] width 60 height 17
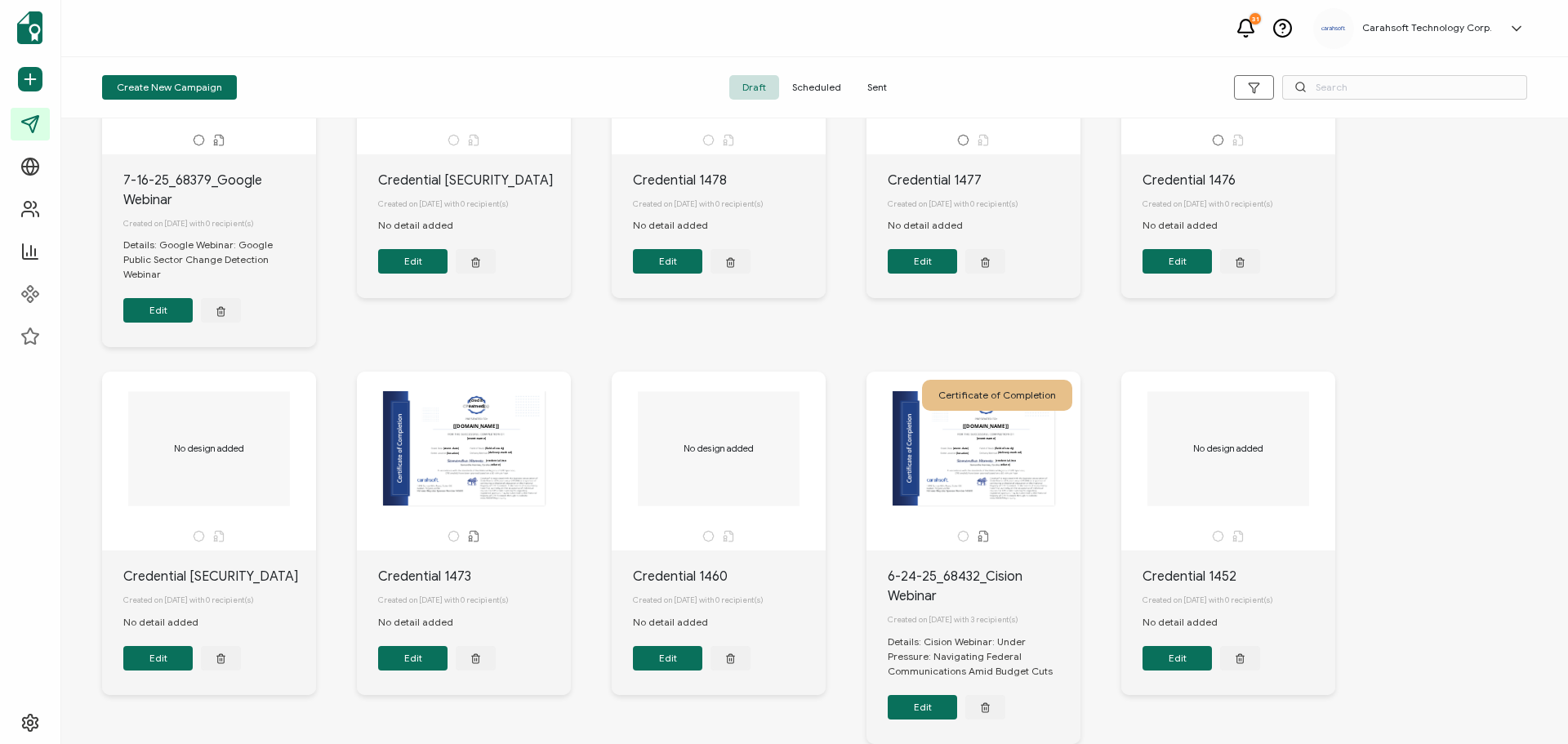
scroll to position [245, 0]
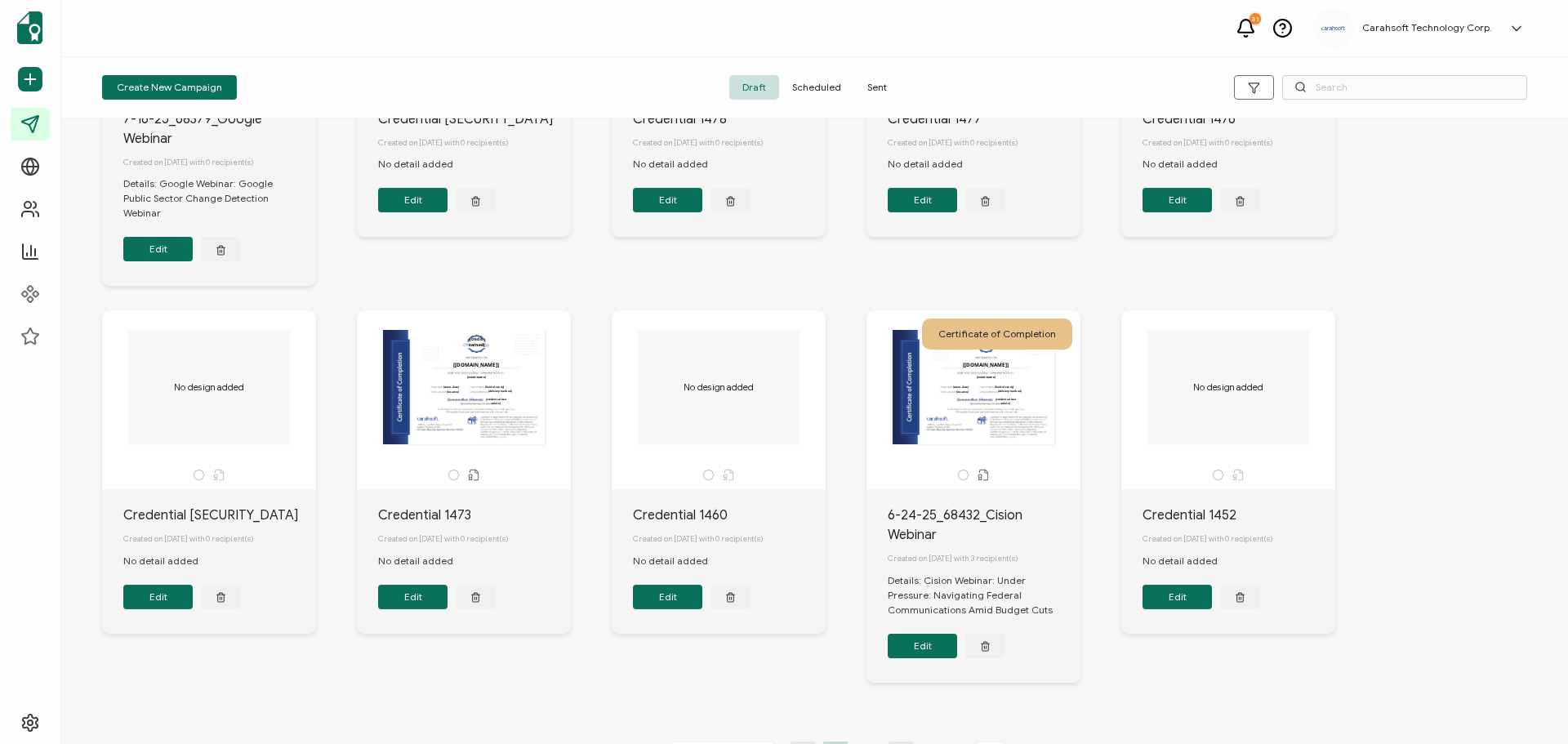
click at [928, 638] on button "Edit" at bounding box center [921, 646] width 69 height 24
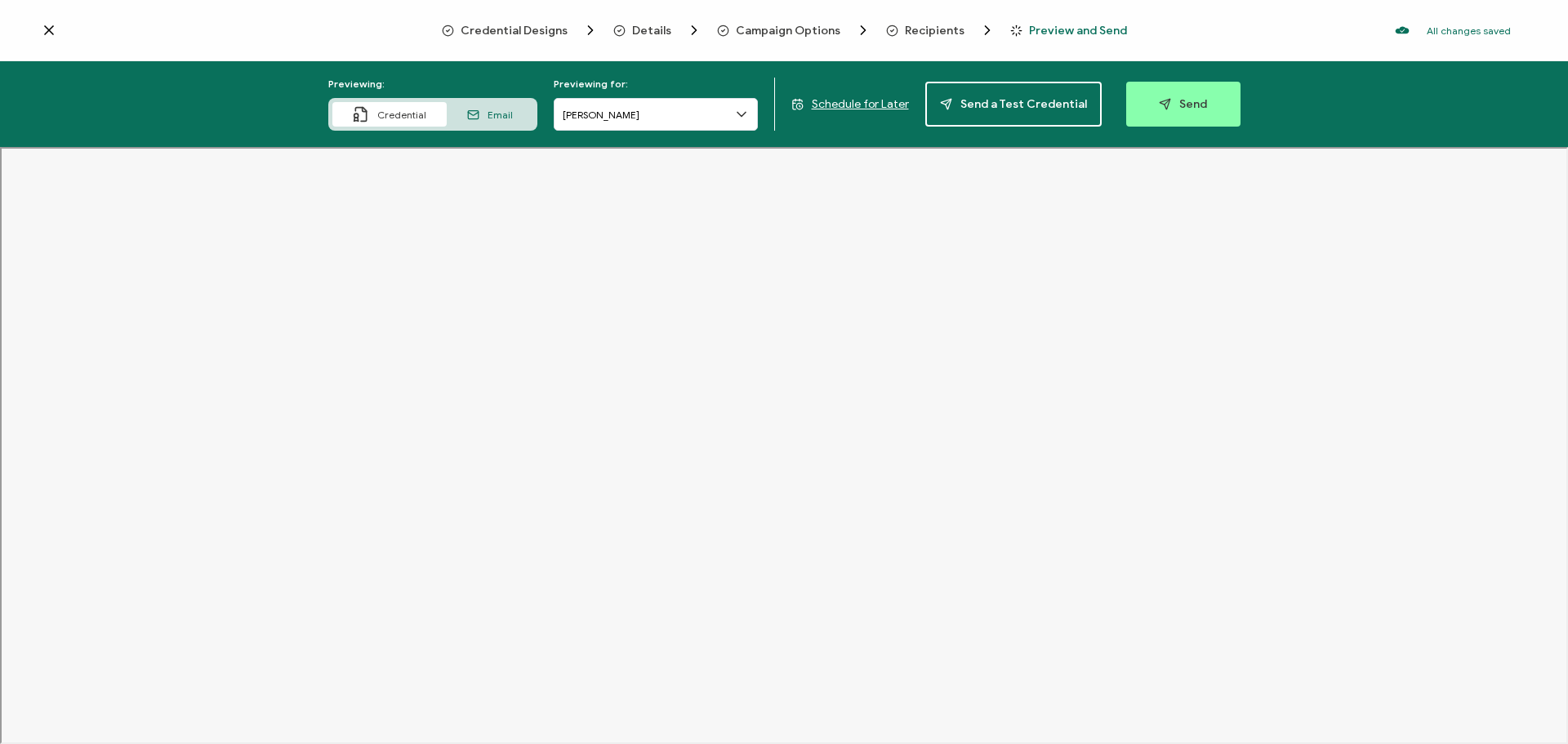
click at [550, 28] on span "Credential Designs" at bounding box center [514, 30] width 107 height 13
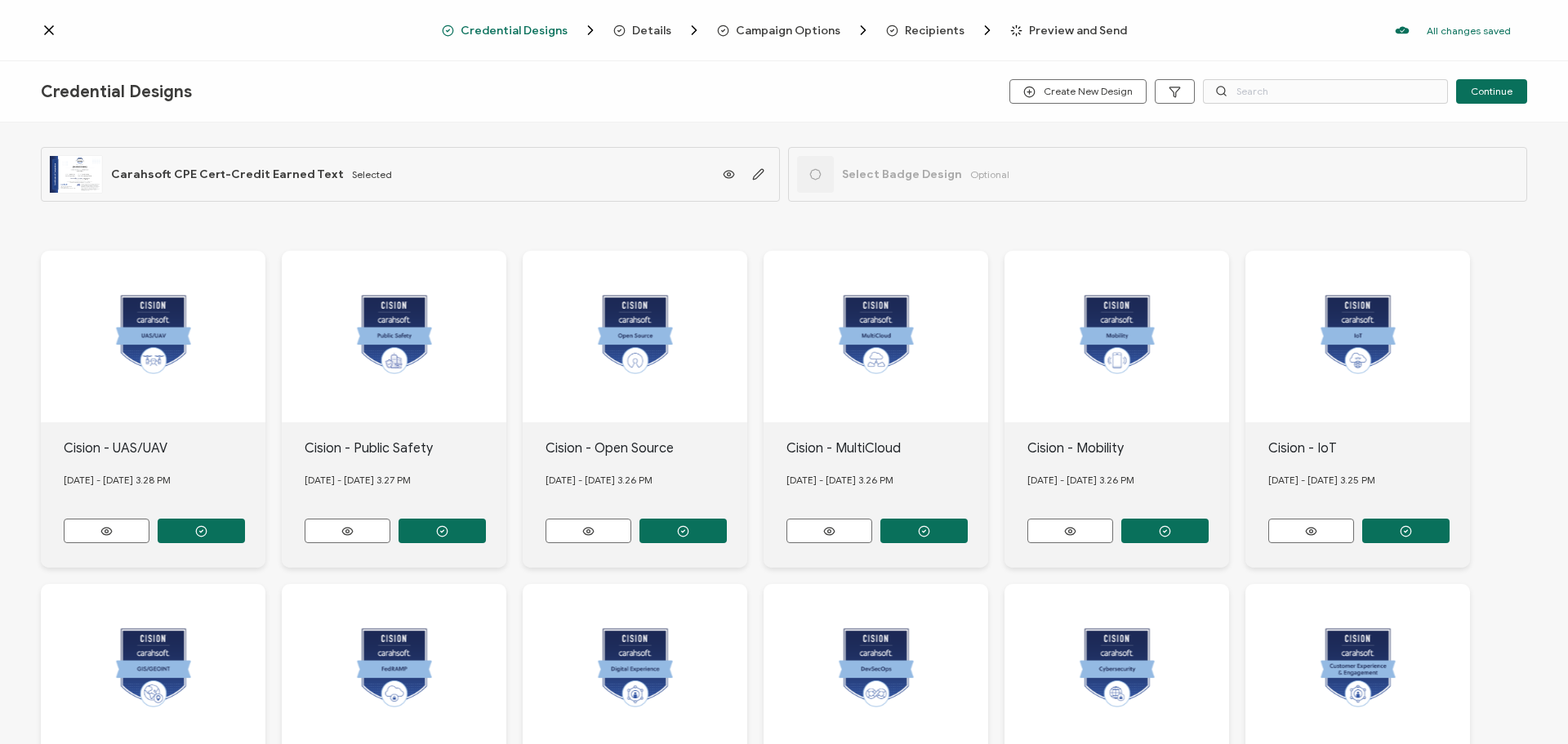
click at [845, 168] on span "Select Badge Design" at bounding box center [902, 174] width 120 height 14
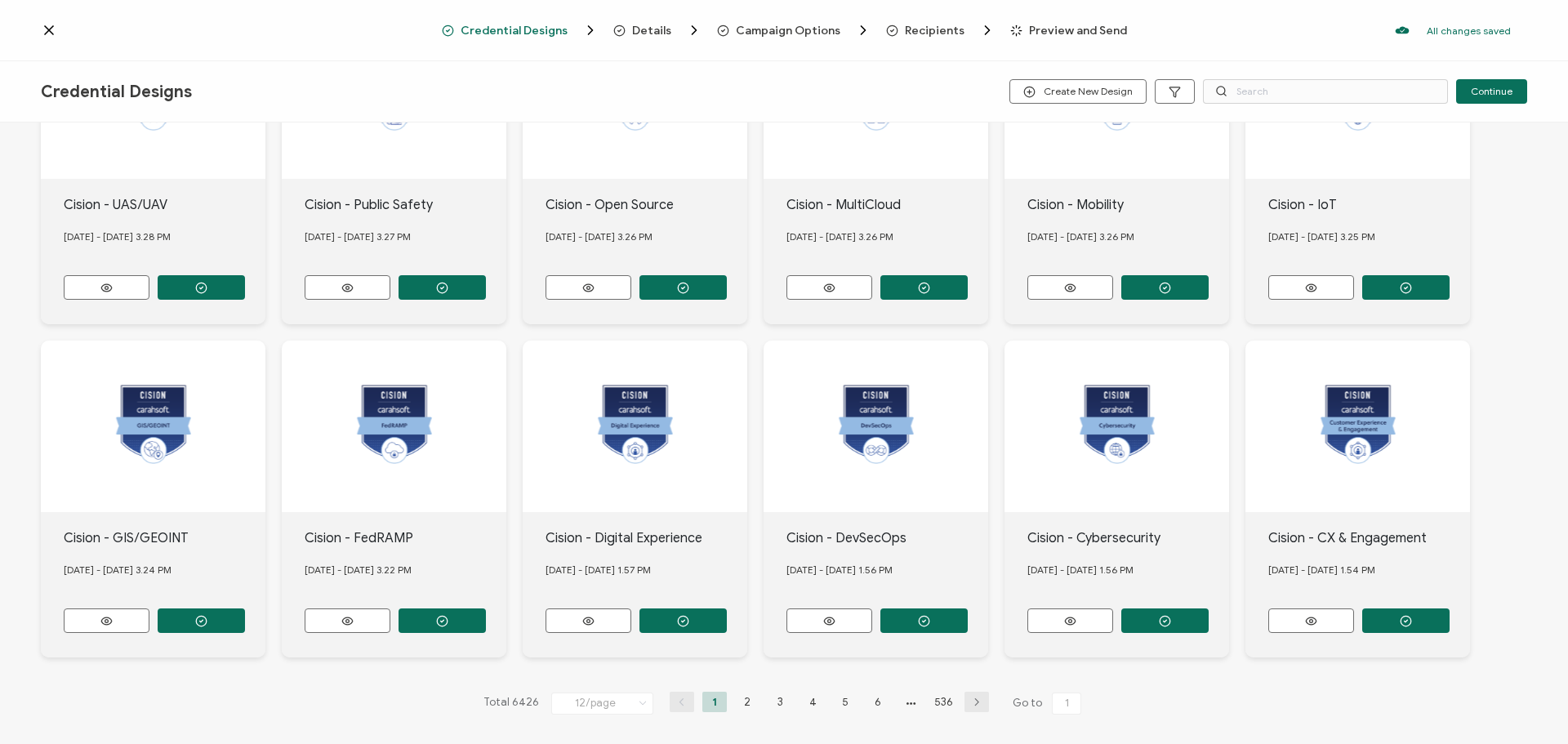
scroll to position [245, 0]
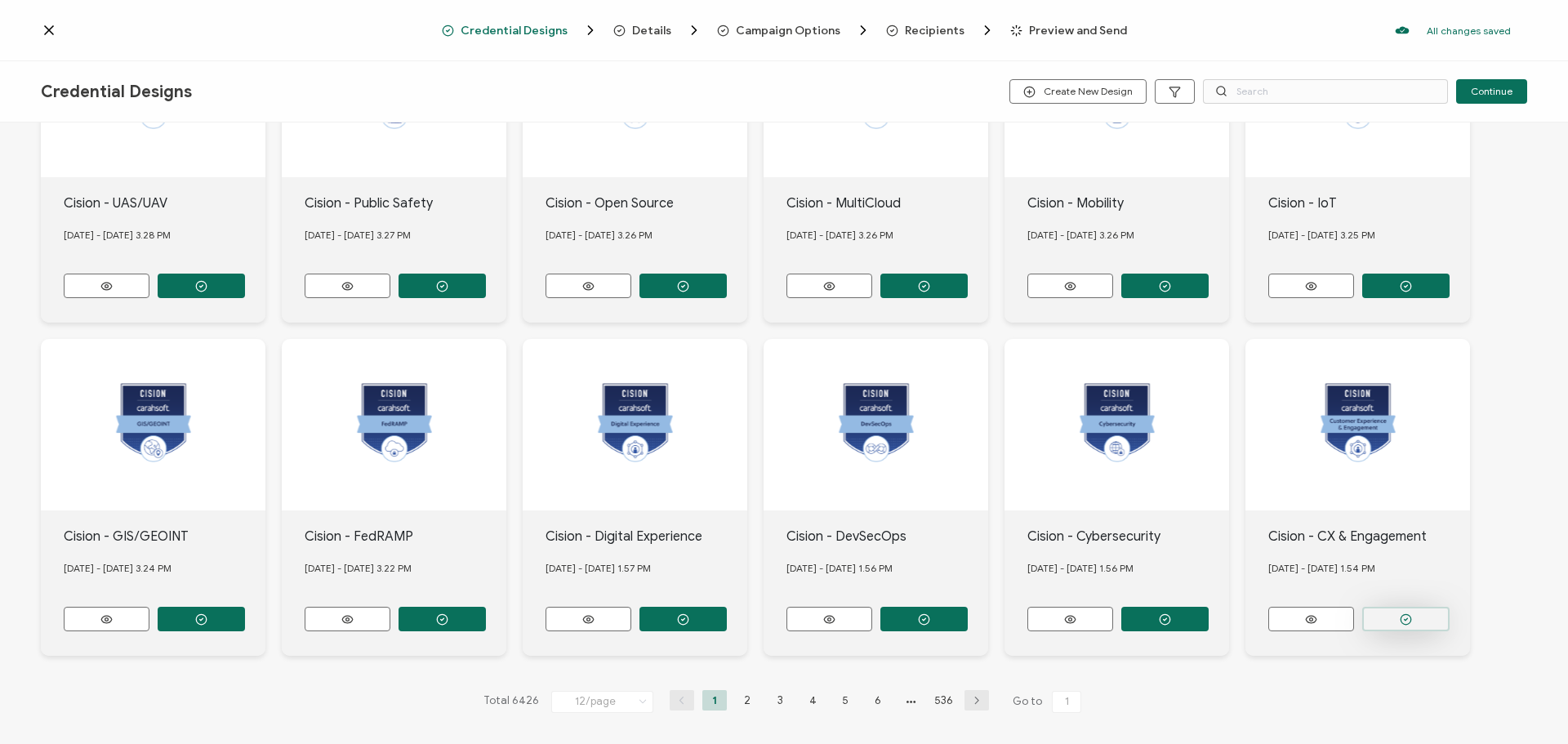
click at [245, 298] on button "button" at bounding box center [201, 286] width 87 height 24
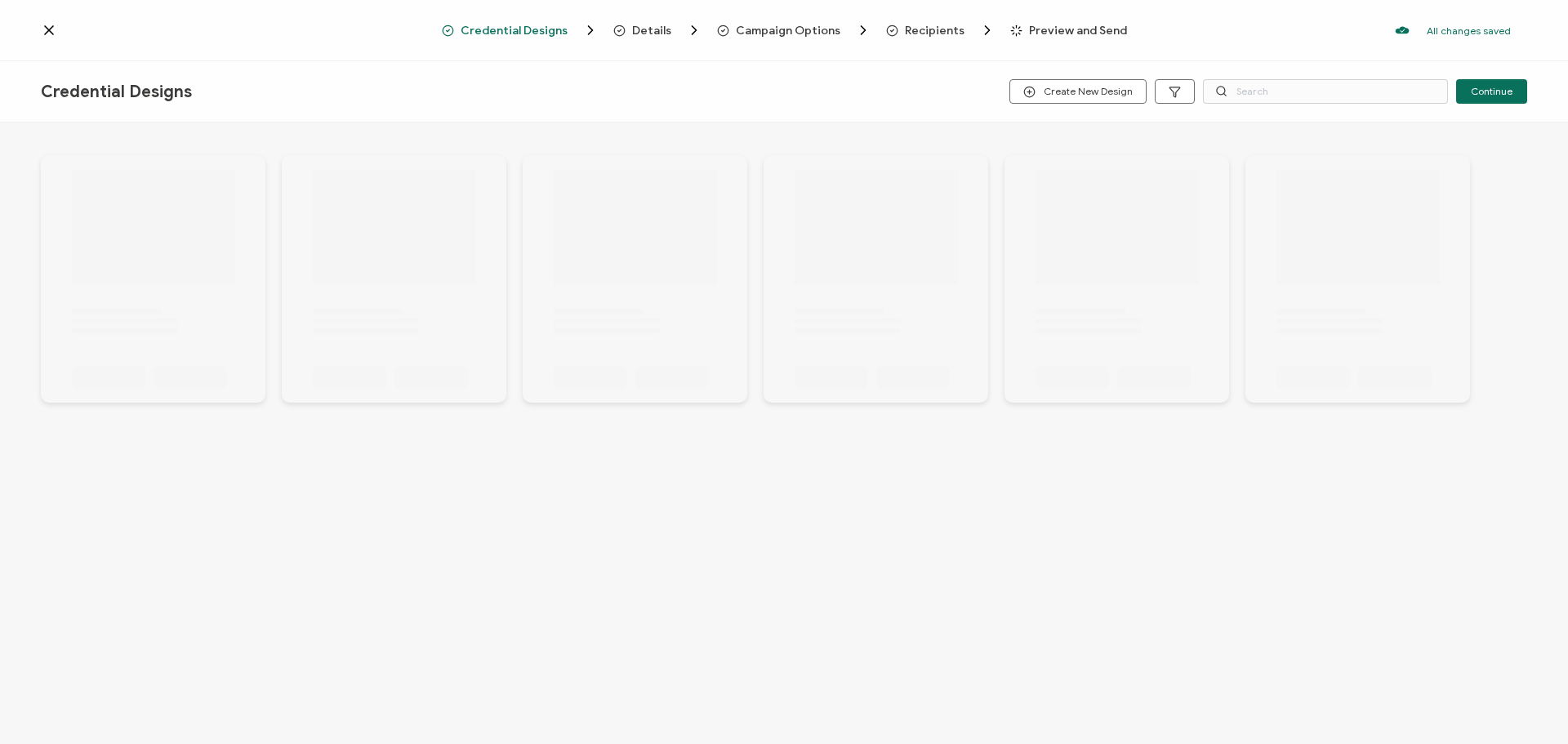
scroll to position [0, 0]
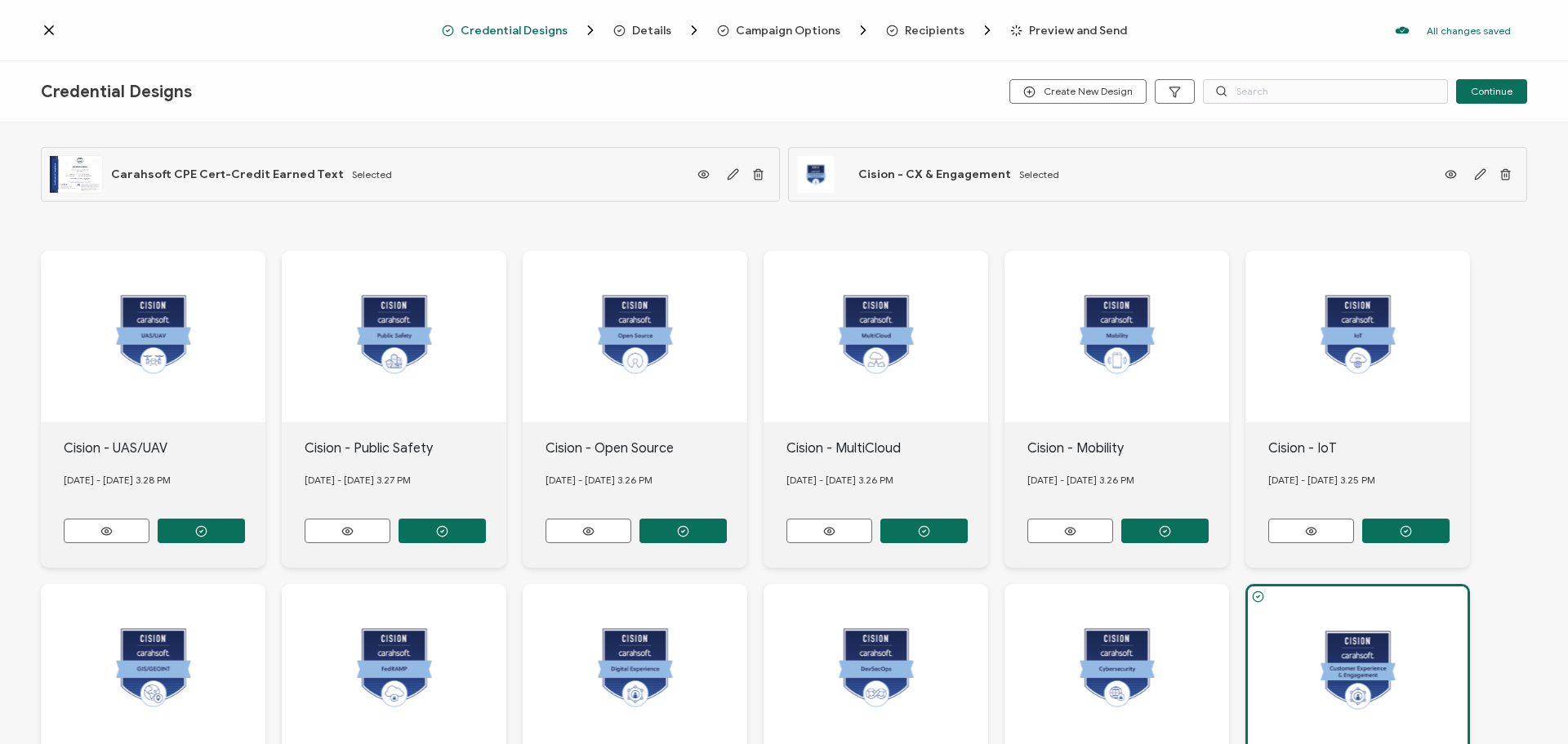
click at [650, 28] on span "Details" at bounding box center [651, 30] width 39 height 13
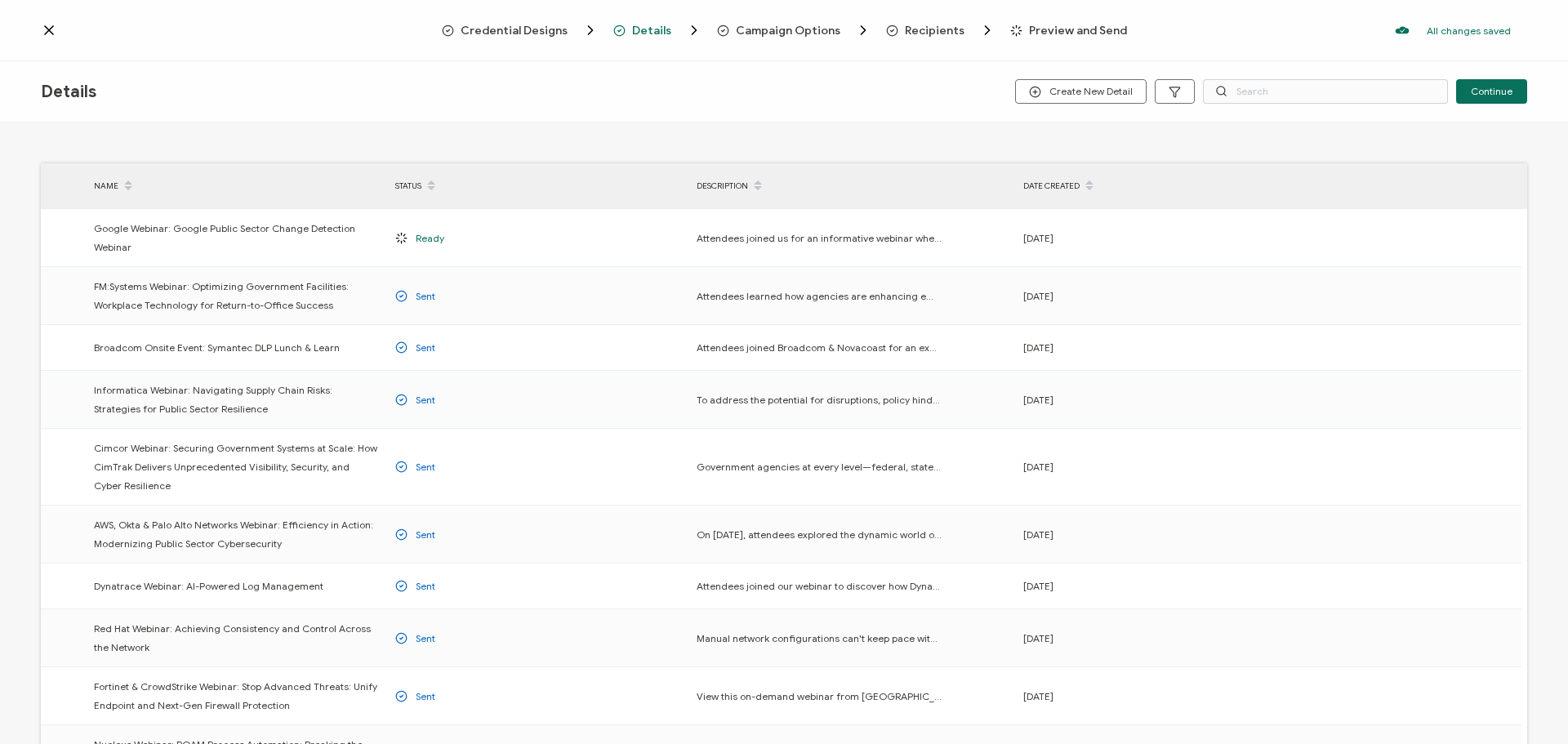
click at [783, 33] on span "Campaign Options" at bounding box center [788, 30] width 105 height 13
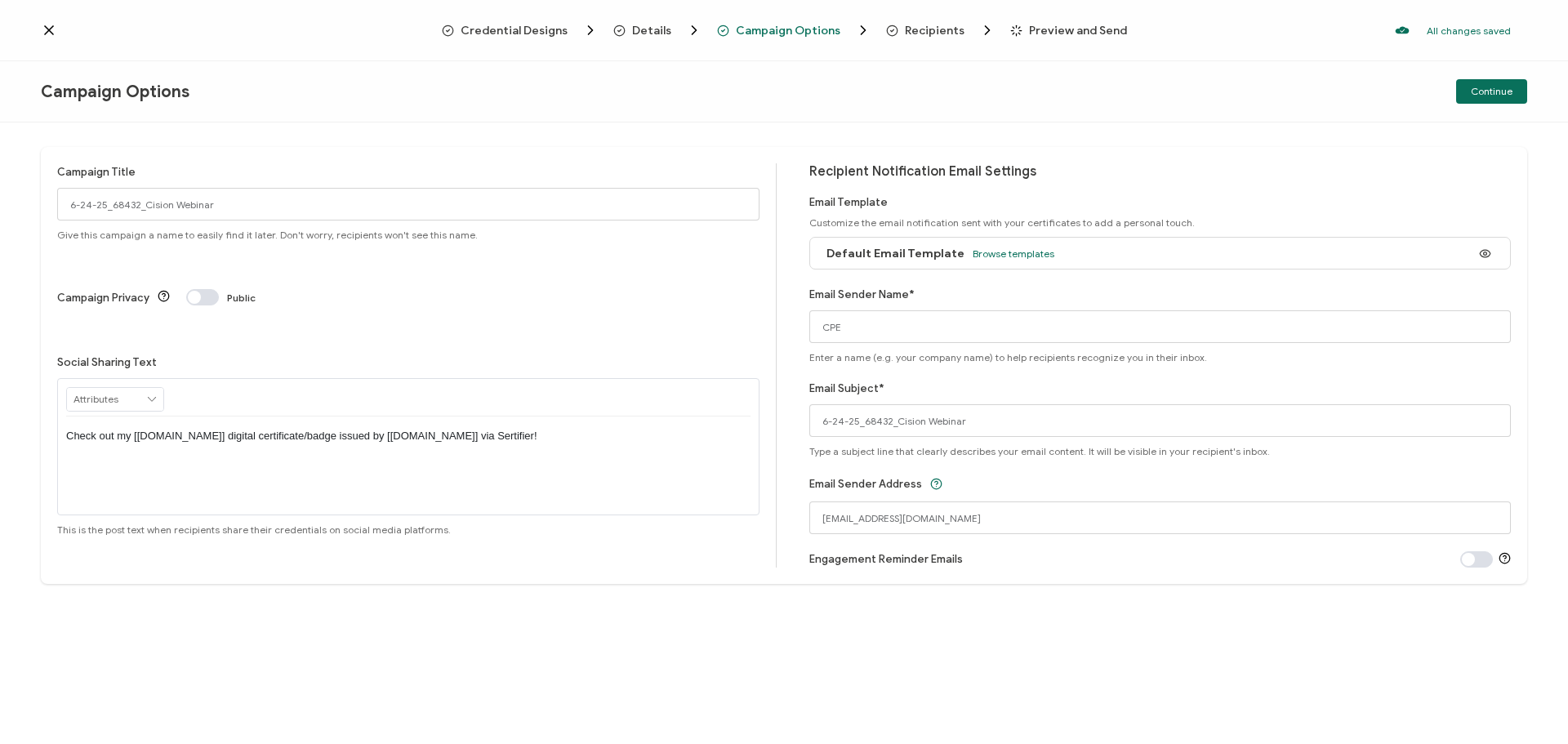
click at [917, 28] on span "Recipients" at bounding box center [934, 30] width 59 height 13
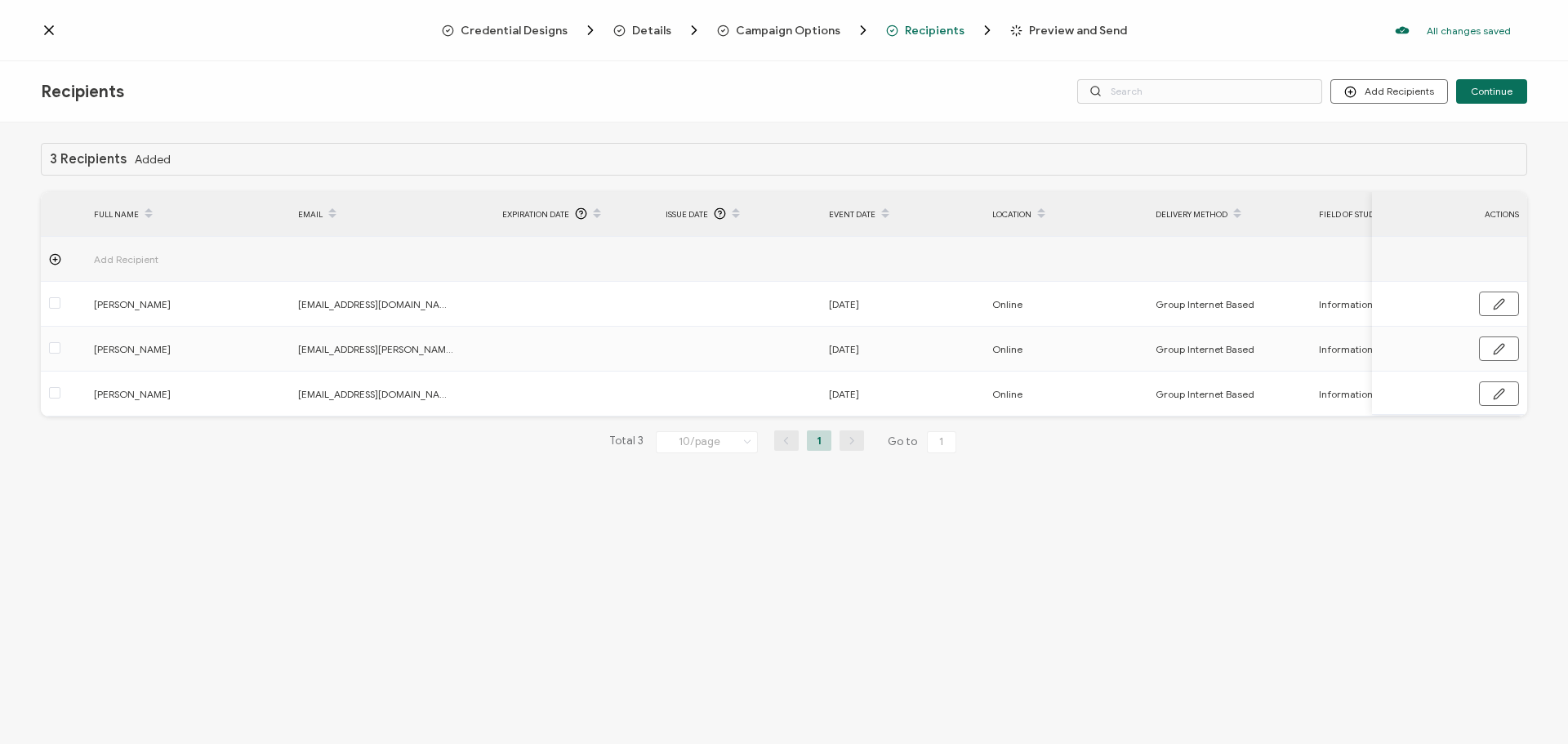
click at [1053, 27] on span "Preview and Send" at bounding box center [1078, 30] width 98 height 13
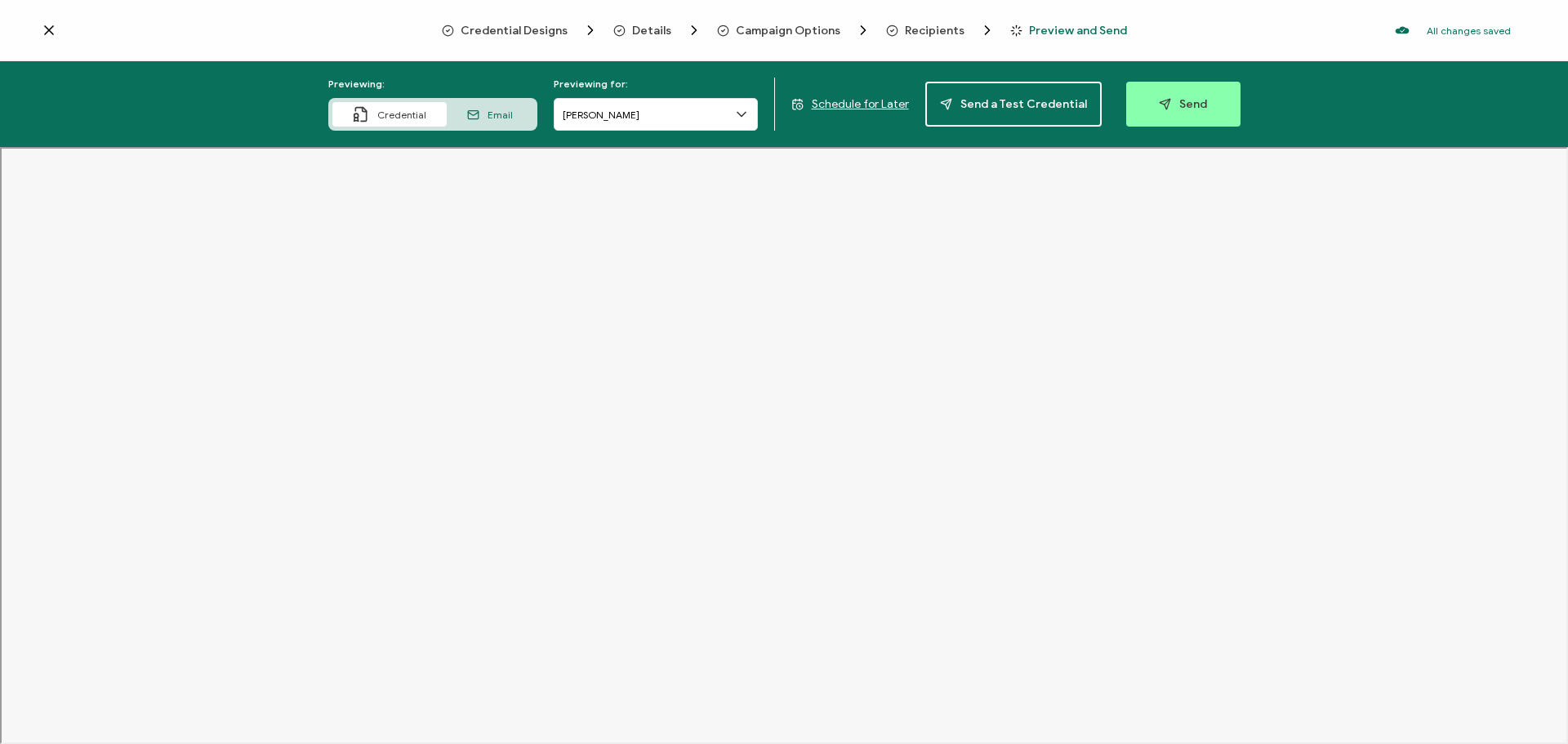
click at [1160, 109] on icon "button" at bounding box center [1164, 104] width 13 height 13
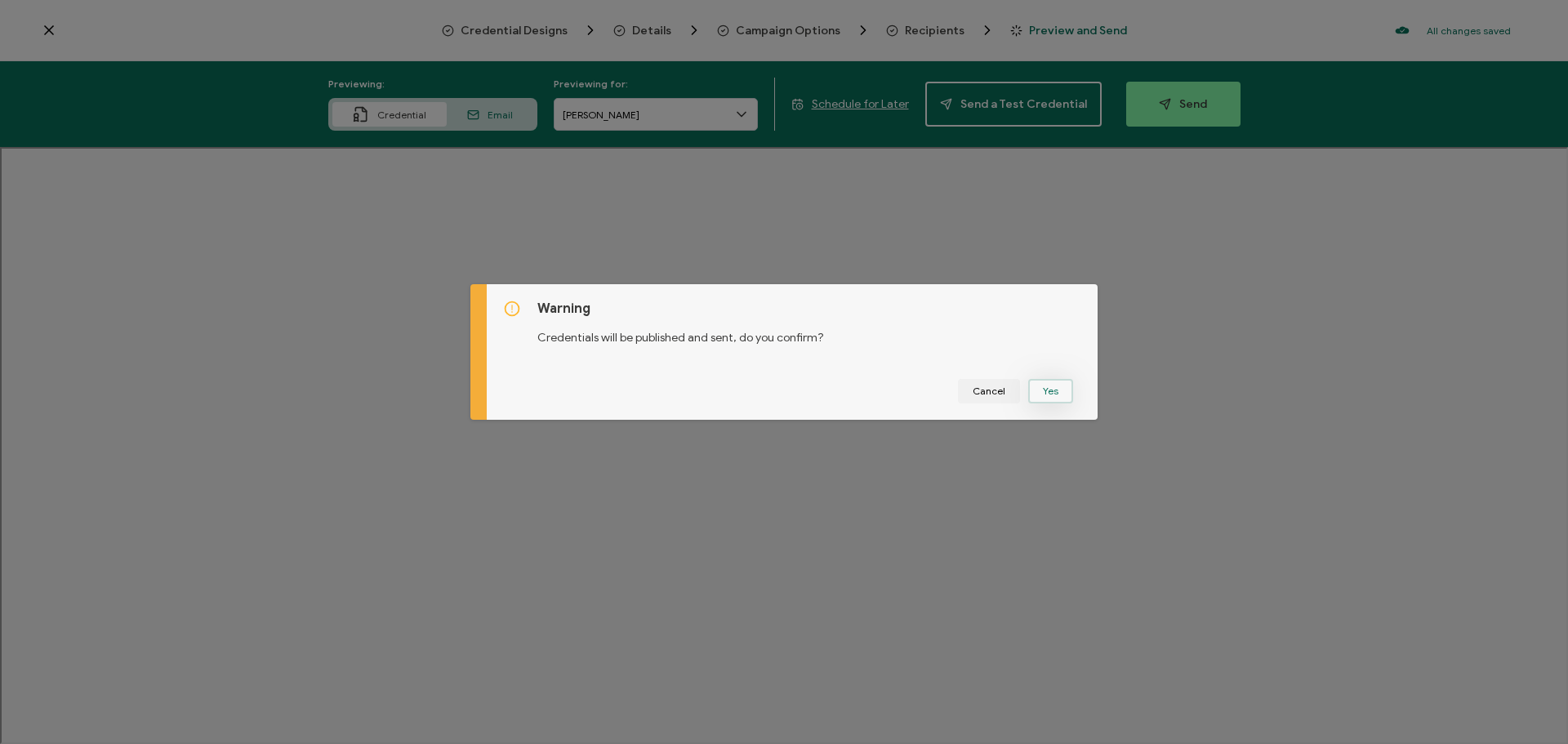
click at [1055, 396] on button "Yes" at bounding box center [1051, 390] width 45 height 24
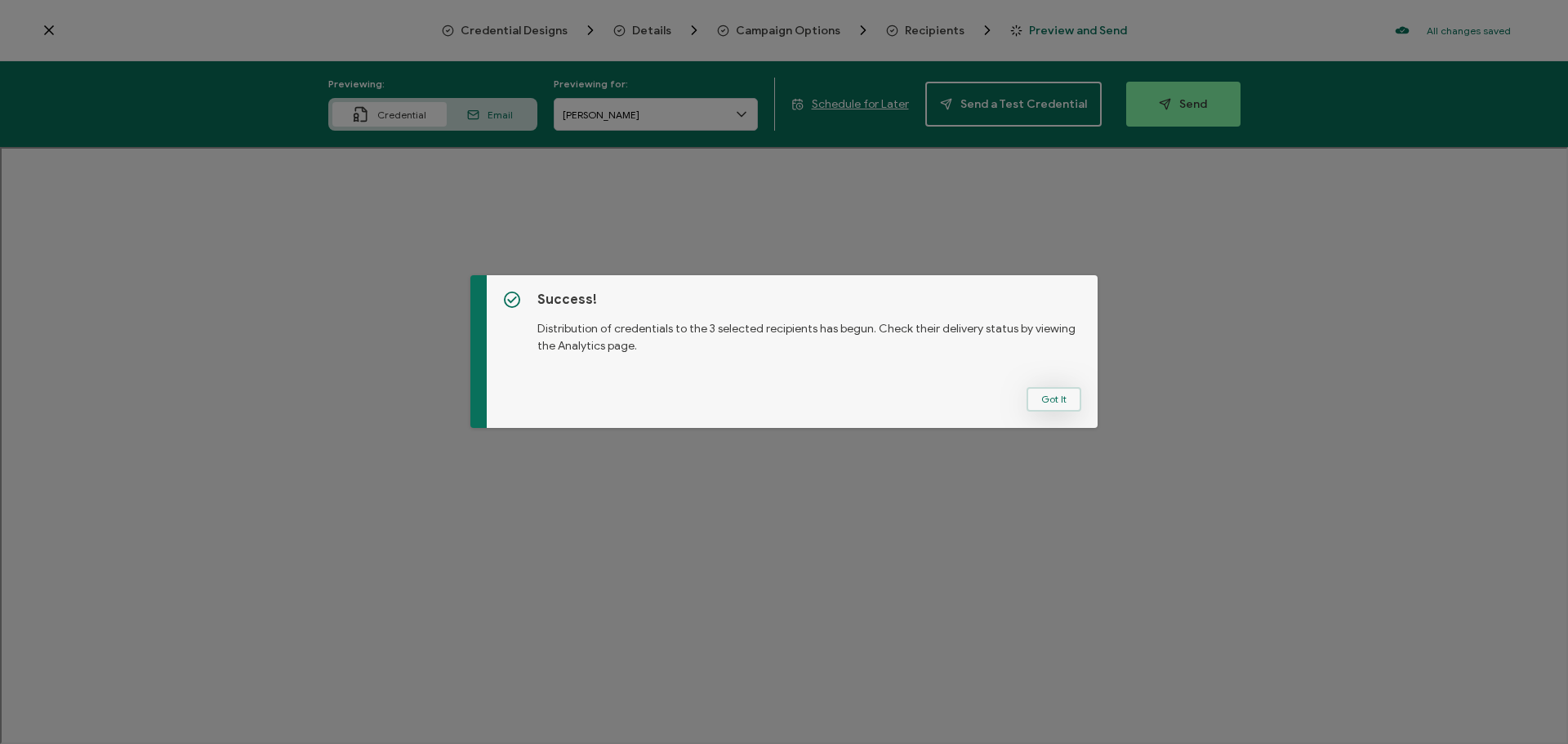
click at [1055, 401] on button "Got It" at bounding box center [1053, 399] width 54 height 24
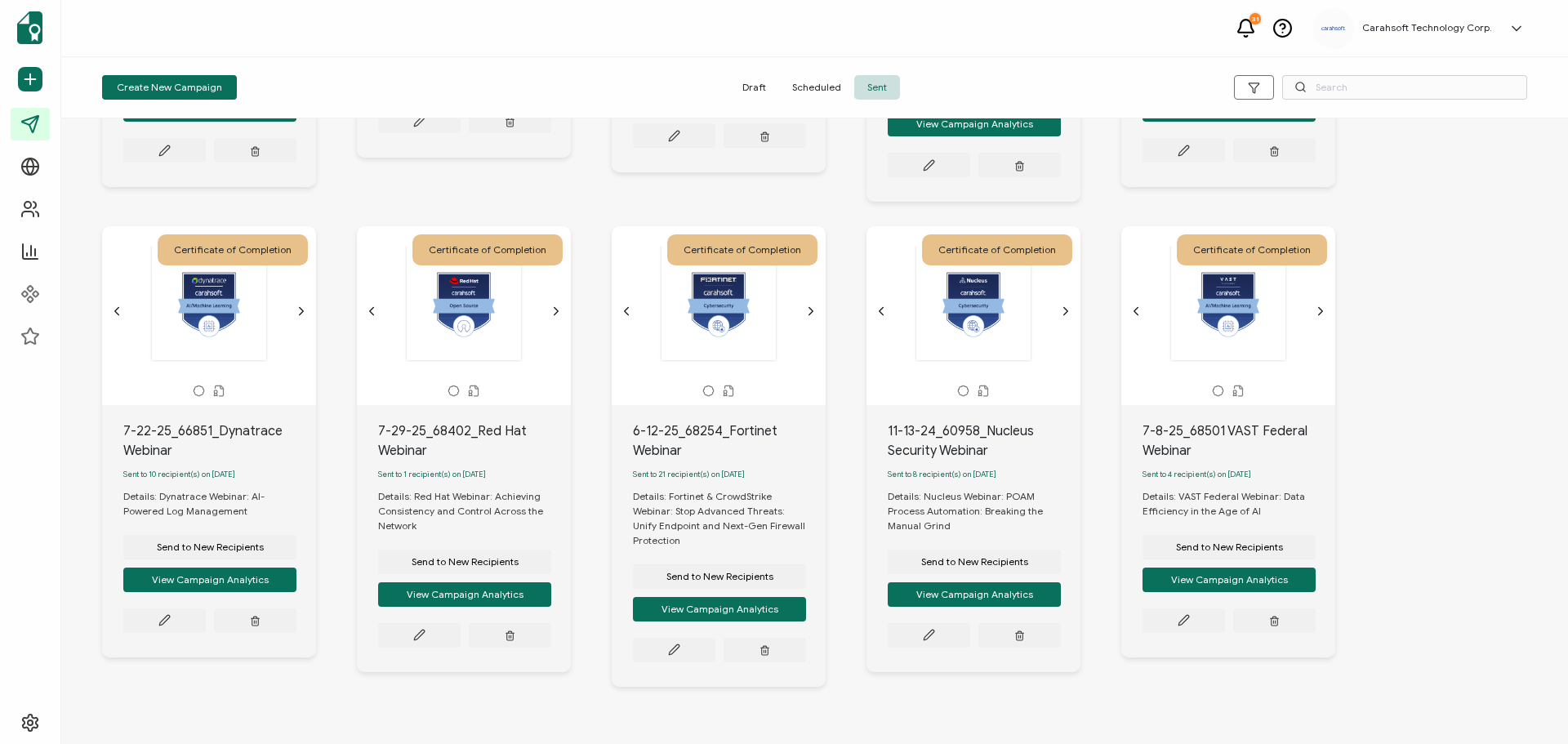
scroll to position [455, 0]
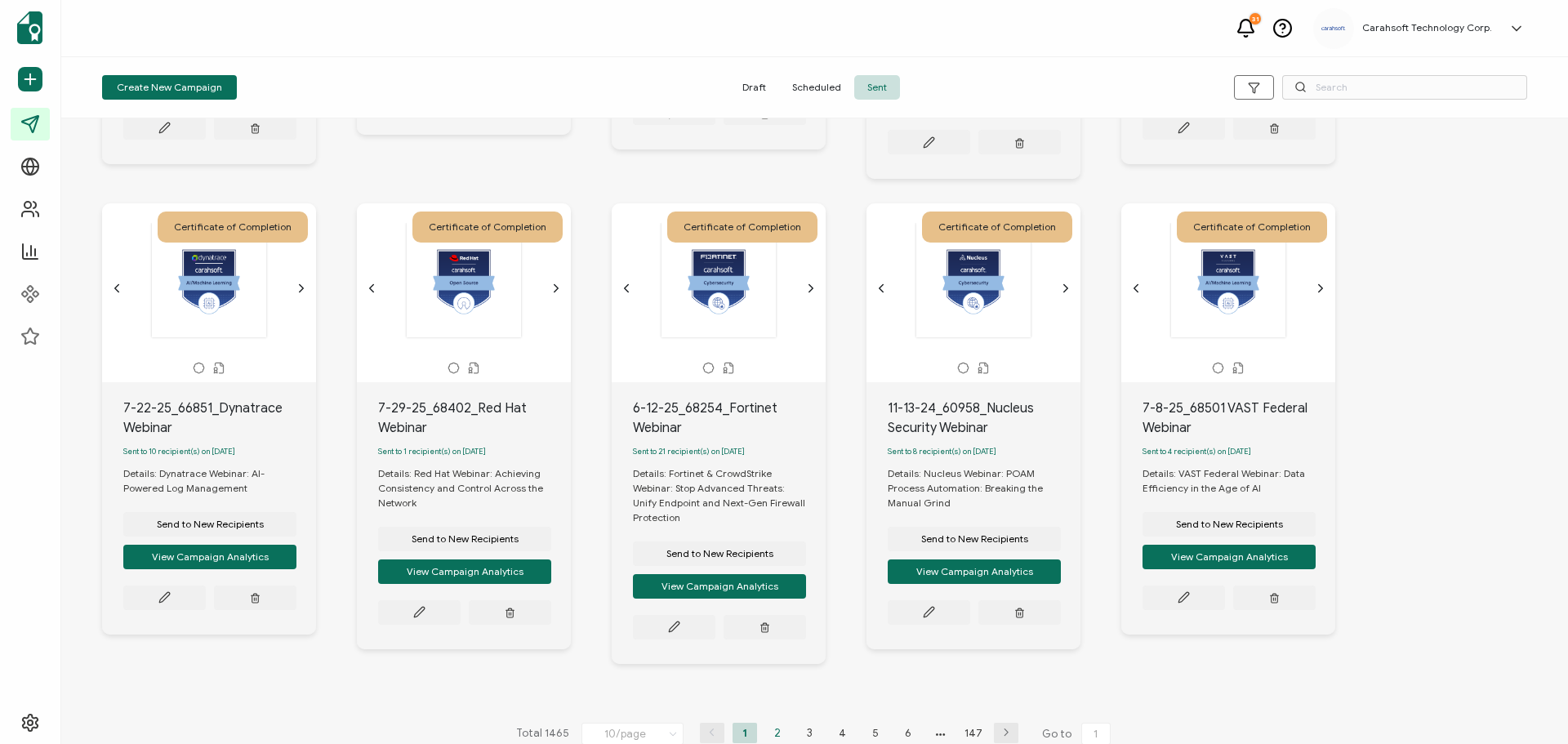
click at [770, 723] on li "2" at bounding box center [777, 732] width 24 height 20
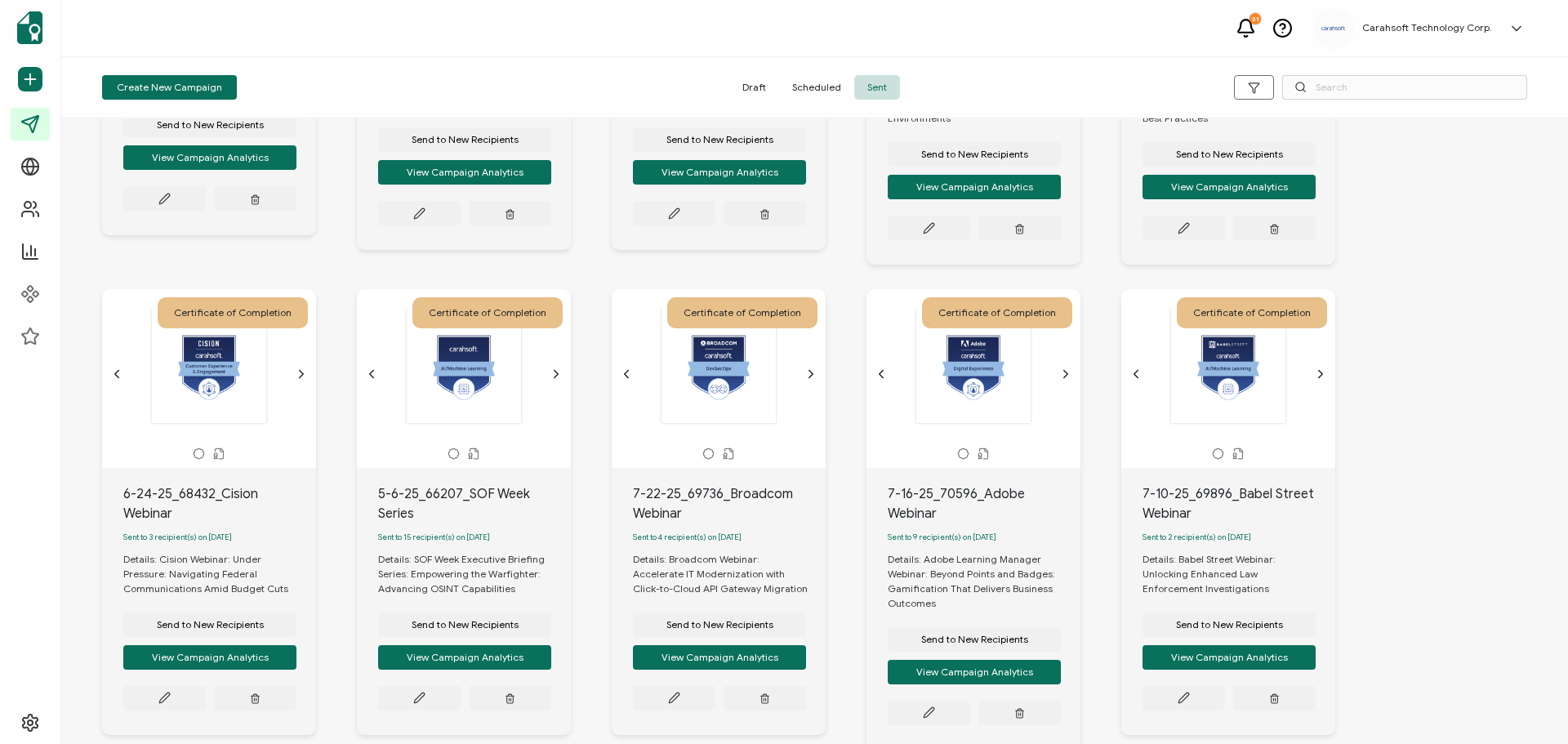
scroll to position [408, 0]
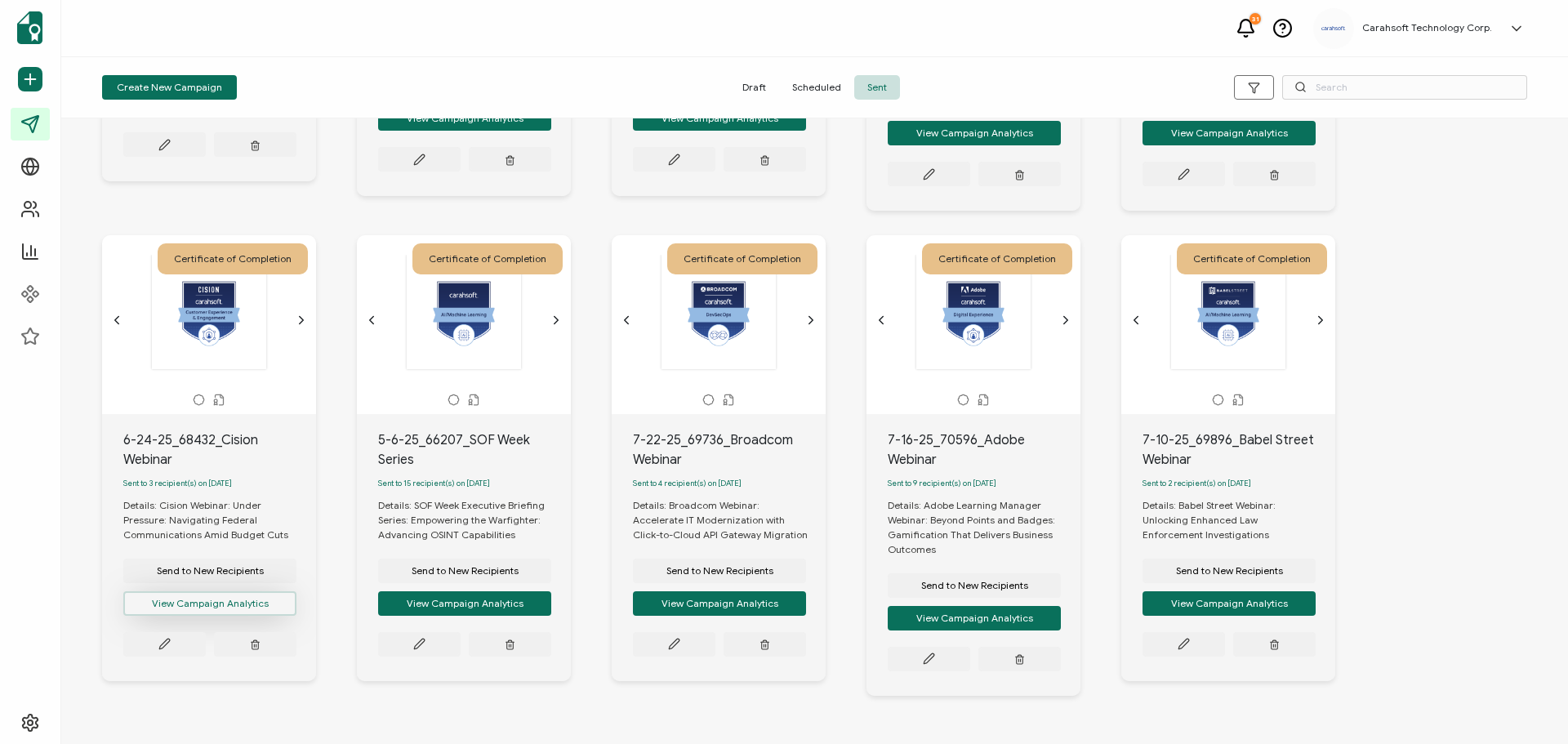
click at [194, 116] on button "View Campaign Analytics" at bounding box center [210, 103] width 173 height 24
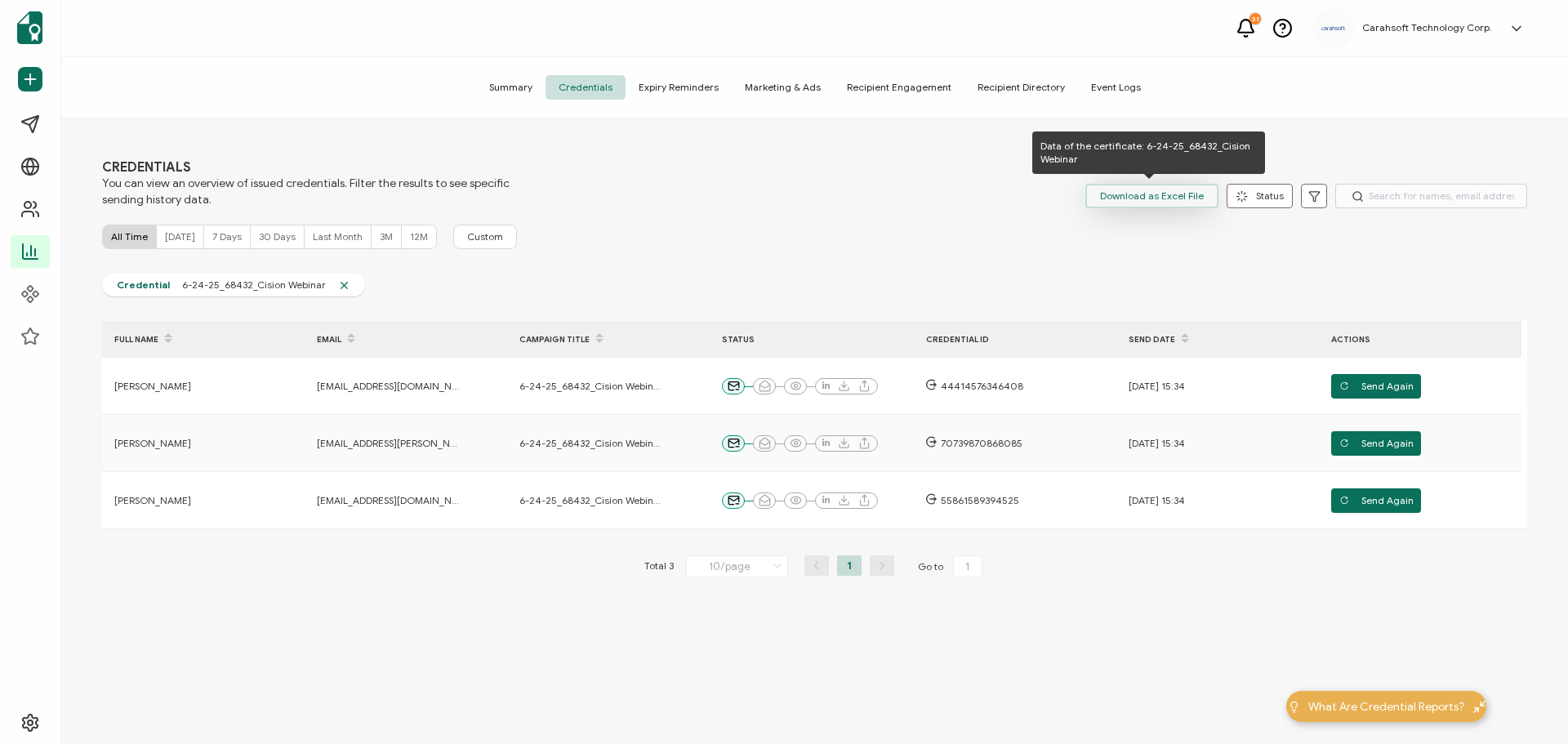
click at [1165, 197] on span "Download as Excel File" at bounding box center [1151, 195] width 104 height 24
click at [1132, 197] on span "Download as Excel File" at bounding box center [1151, 195] width 104 height 24
